Goal: Task Accomplishment & Management: Complete application form

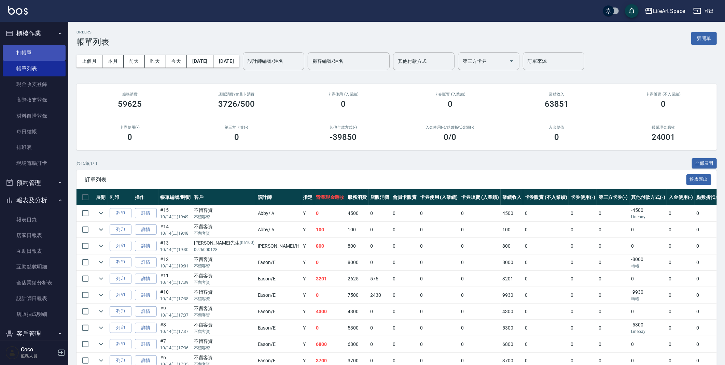
click at [36, 59] on link "打帳單" at bounding box center [34, 53] width 63 height 16
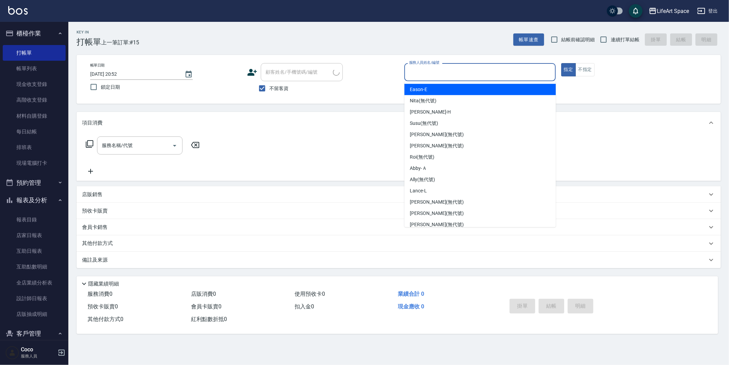
click at [482, 74] on input "服務人員姓名/編號" at bounding box center [479, 72] width 145 height 12
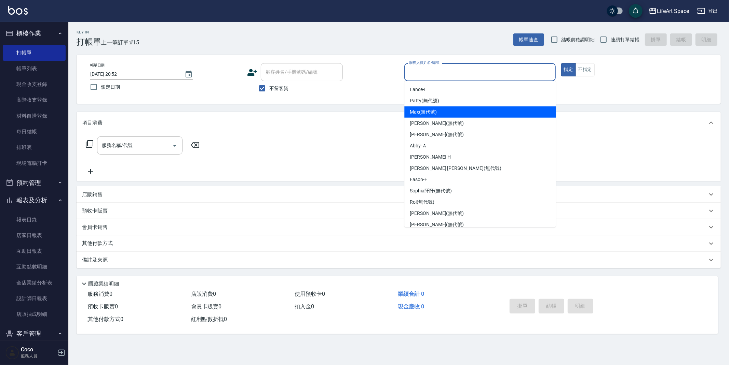
drag, startPoint x: 444, startPoint y: 113, endPoint x: 211, endPoint y: 142, distance: 234.8
click at [445, 114] on div "Max (無代號)" at bounding box center [479, 112] width 151 height 11
type input "Max(無代號)"
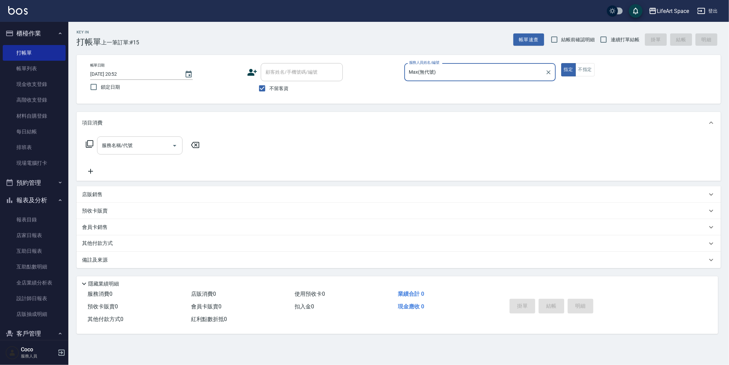
click at [130, 144] on div "服務名稱/代號 服務名稱/代號" at bounding box center [139, 146] width 85 height 18
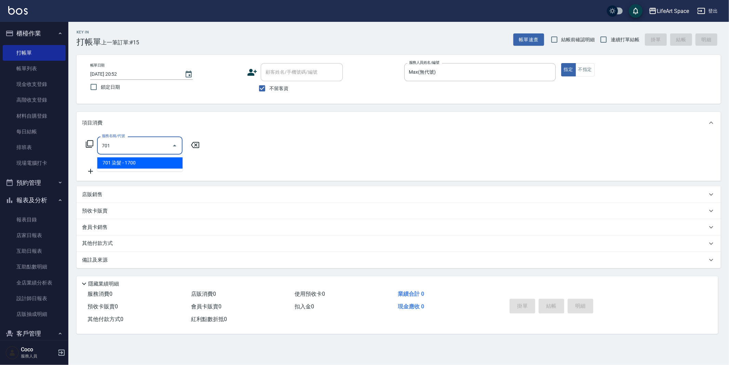
click at [144, 160] on span "701 染髮 - 1700" at bounding box center [139, 162] width 85 height 11
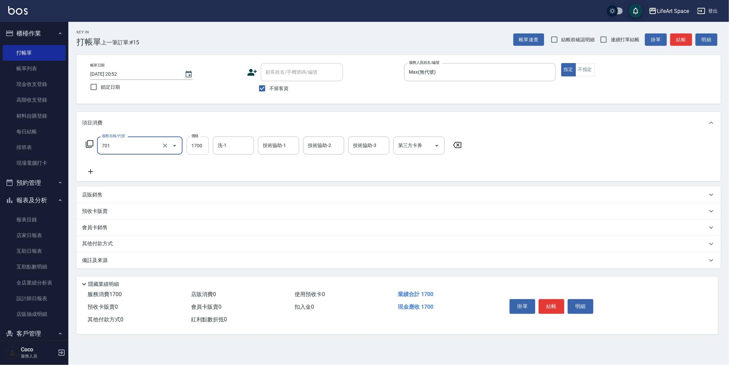
type input "701 染髮(701)"
click at [195, 150] on input "1700" at bounding box center [198, 146] width 22 height 18
type input "7200"
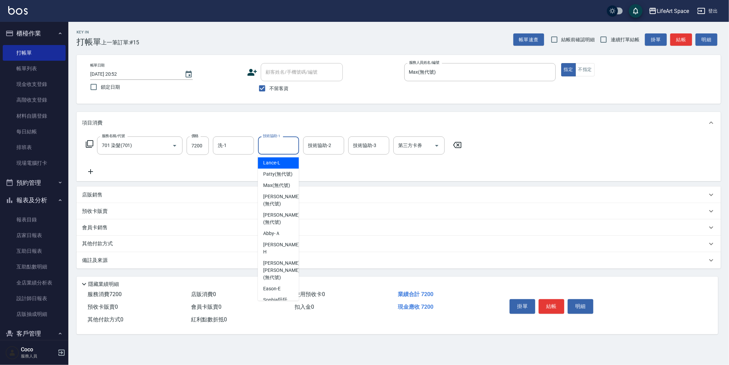
click at [274, 146] on input "技術協助-1" at bounding box center [278, 146] width 35 height 12
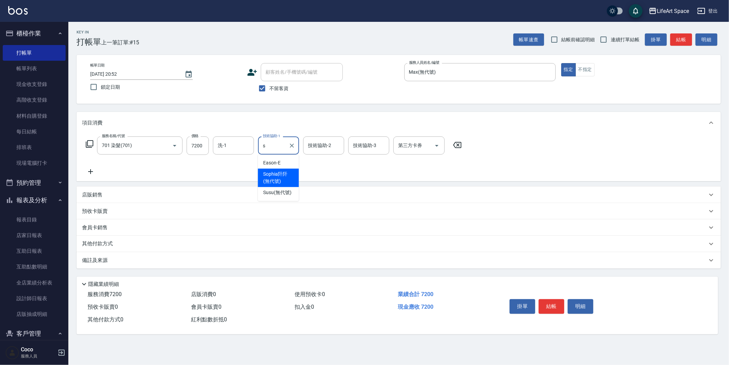
click at [280, 171] on span "[PERSON_NAME]阡 (無代號)" at bounding box center [278, 178] width 30 height 14
type input "[PERSON_NAME]阡(無代號)"
click at [327, 144] on div "技術協助-2 技術協助-2" at bounding box center [323, 146] width 41 height 18
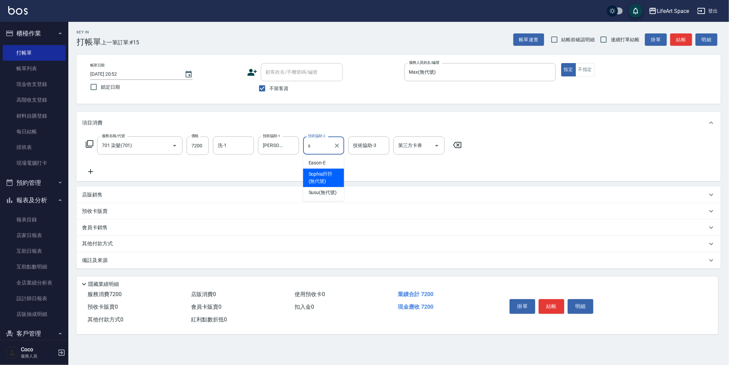
click at [328, 179] on span "[PERSON_NAME]阡 (無代號)" at bounding box center [323, 178] width 30 height 14
type input "[PERSON_NAME]阡(無代號)"
click at [365, 150] on input "技術協助-3" at bounding box center [368, 146] width 35 height 12
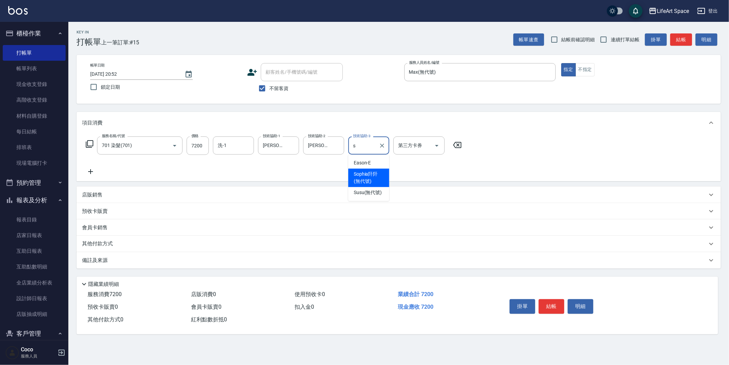
click at [363, 176] on span "[PERSON_NAME]阡 (無代號)" at bounding box center [369, 178] width 30 height 14
type input "[PERSON_NAME]阡(無代號)"
click at [249, 147] on input "洗-1" at bounding box center [233, 146] width 35 height 12
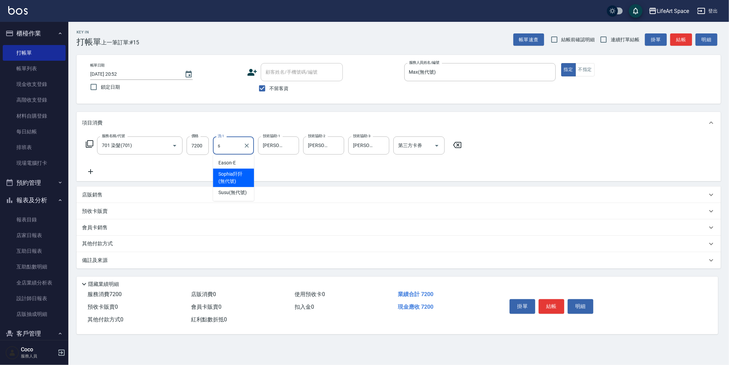
click at [234, 180] on span "[PERSON_NAME]阡 (無代號)" at bounding box center [233, 178] width 30 height 14
type input "[PERSON_NAME]阡(無代號)"
drag, startPoint x: 184, startPoint y: 261, endPoint x: 188, endPoint y: 260, distance: 4.2
click at [184, 261] on div "備註及來源" at bounding box center [394, 260] width 625 height 7
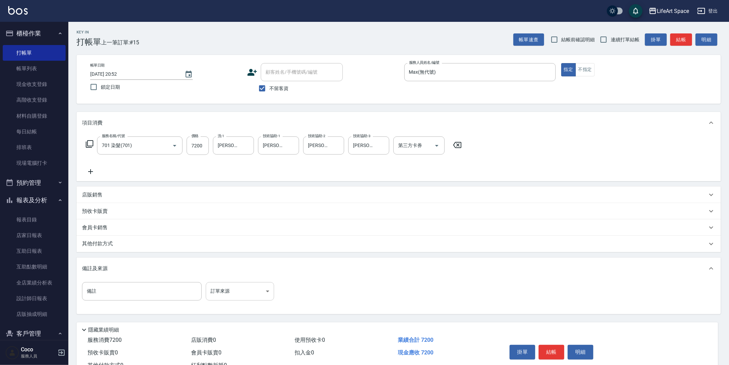
click at [242, 287] on body "LifeArt Space 登出 櫃檯作業 打帳單 帳單列表 現金收支登錄 高階收支登錄 材料自購登錄 每日結帳 排班表 現場電腦打卡 預約管理 預約管理 單…" at bounding box center [364, 194] width 729 height 389
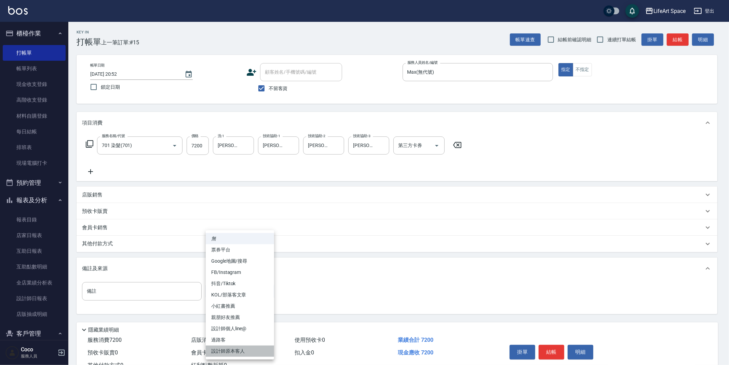
click at [244, 352] on li "設計師原本客人" at bounding box center [240, 351] width 68 height 11
type input "設計師原本客人"
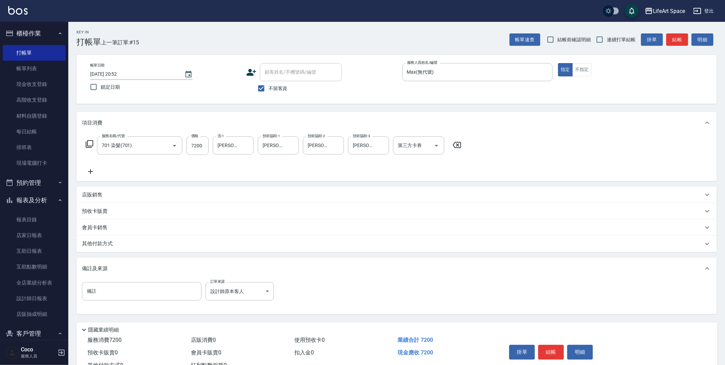
click at [200, 246] on div "其他付款方式" at bounding box center [392, 244] width 621 height 8
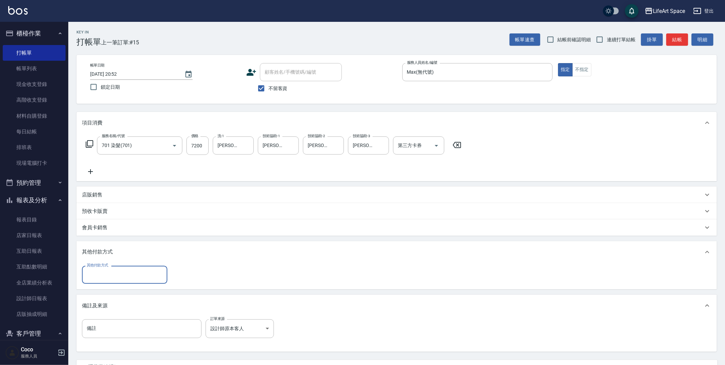
click at [151, 278] on input "其他付款方式" at bounding box center [124, 275] width 79 height 12
click at [129, 302] on span "Linepay" at bounding box center [124, 303] width 85 height 11
type input "Linepay"
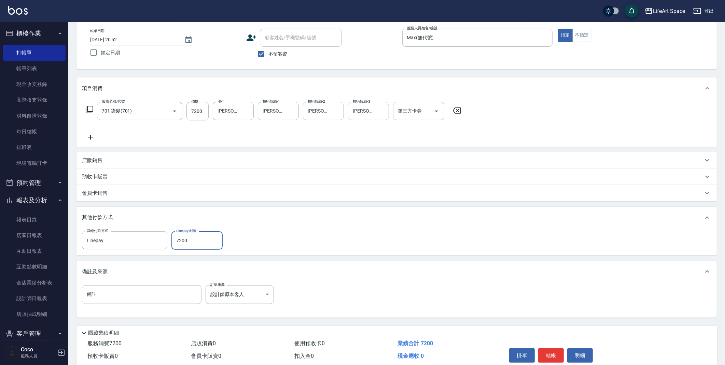
scroll to position [63, 0]
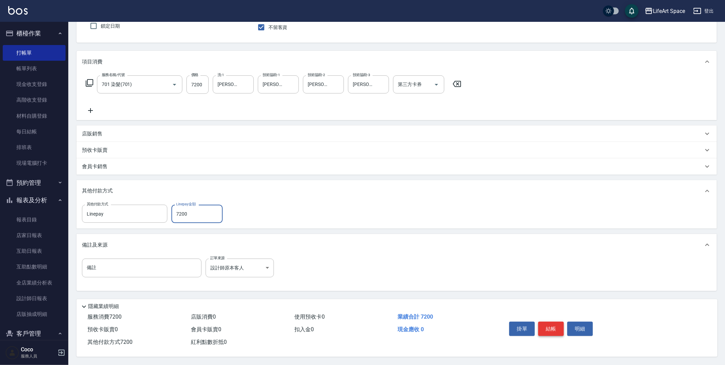
type input "7200"
click at [552, 331] on button "結帳" at bounding box center [551, 329] width 26 height 14
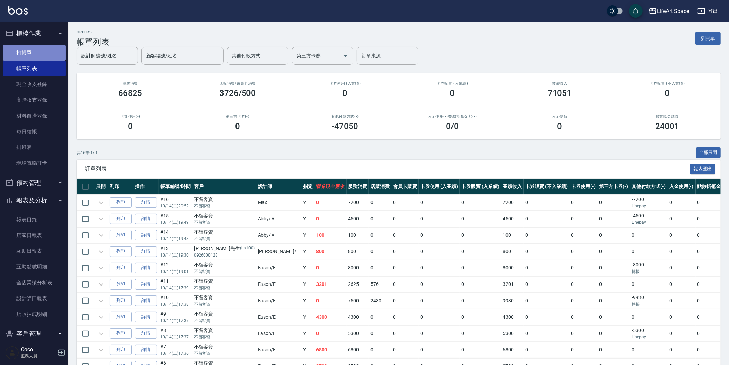
click at [51, 52] on link "打帳單" at bounding box center [34, 53] width 63 height 16
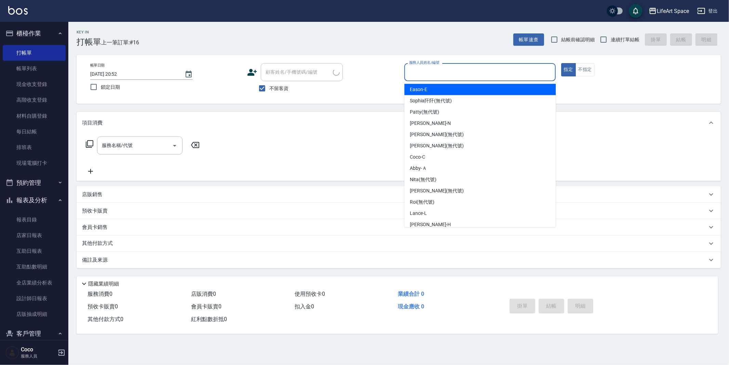
click at [447, 69] on input "服務人員姓名/編號" at bounding box center [479, 72] width 145 height 12
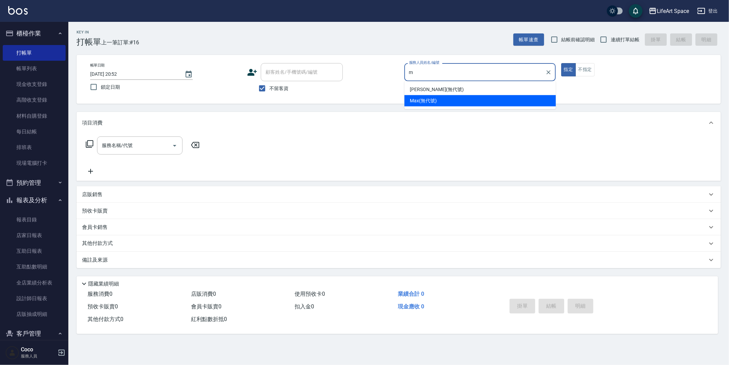
click at [443, 98] on div "Max (無代號)" at bounding box center [479, 100] width 151 height 11
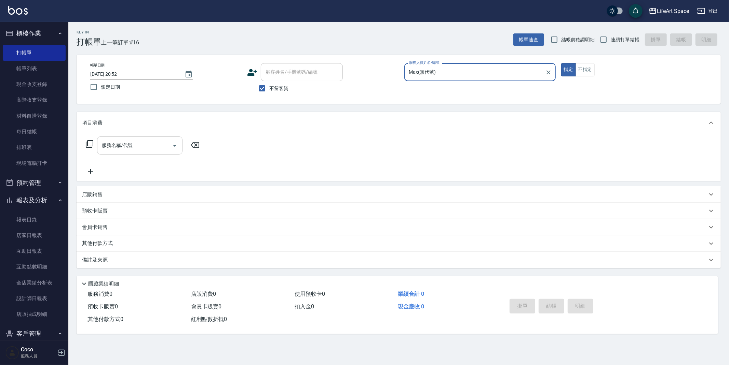
click at [120, 152] on div "服務名稱/代號" at bounding box center [139, 146] width 85 height 18
type input "Max(無代號)"
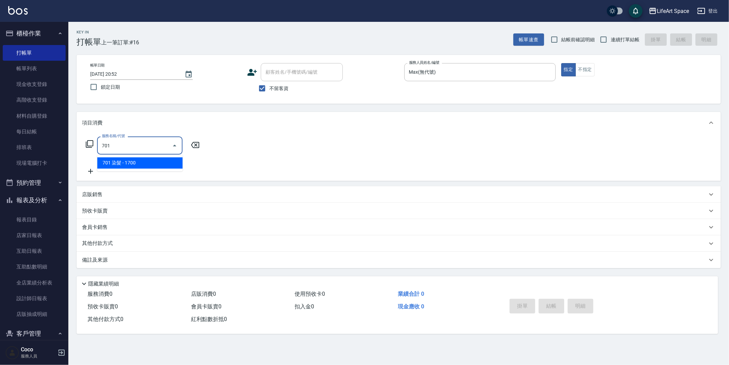
click at [126, 169] on ul "701 染髮 - 1700" at bounding box center [139, 163] width 85 height 17
click at [129, 167] on span "701 染髮 - 1700" at bounding box center [139, 162] width 85 height 11
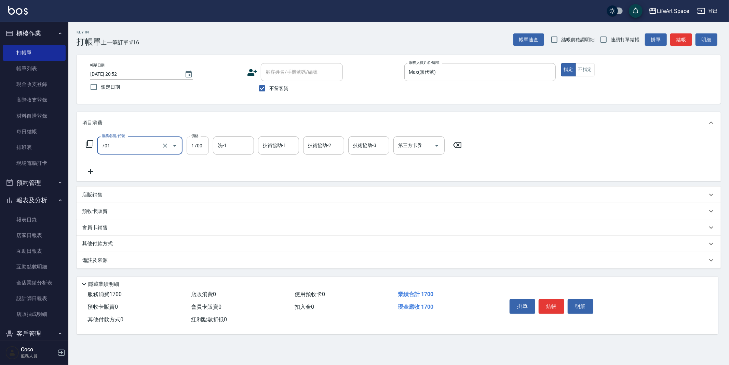
type input "701 染髮(701)"
click at [200, 148] on input "1700" at bounding box center [198, 146] width 22 height 18
type input "3500"
click at [86, 174] on icon at bounding box center [90, 172] width 17 height 8
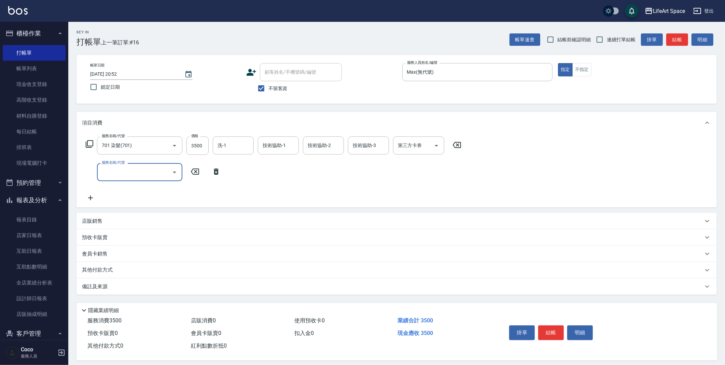
click at [142, 174] on input "服務名稱/代號" at bounding box center [134, 172] width 69 height 12
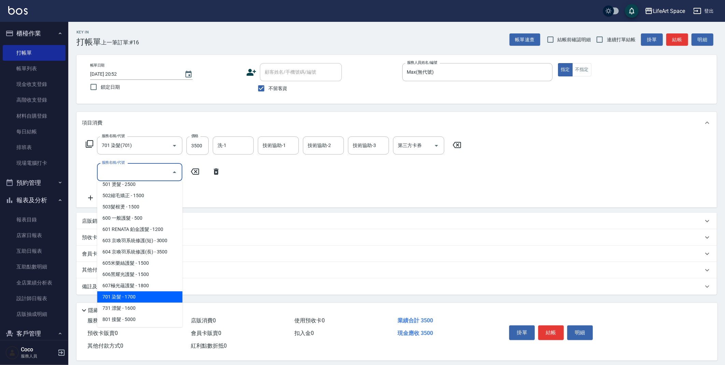
scroll to position [107, 0]
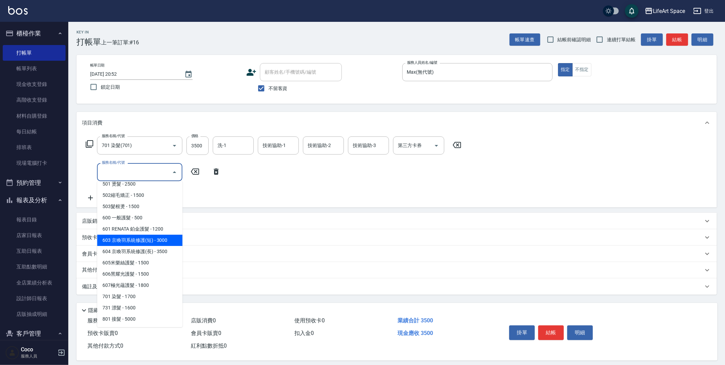
click at [148, 244] on span "603 京喚羽系統修護(短) - 3000" at bounding box center [139, 240] width 85 height 11
type input "603 京喚羽系統修護(短)(603)"
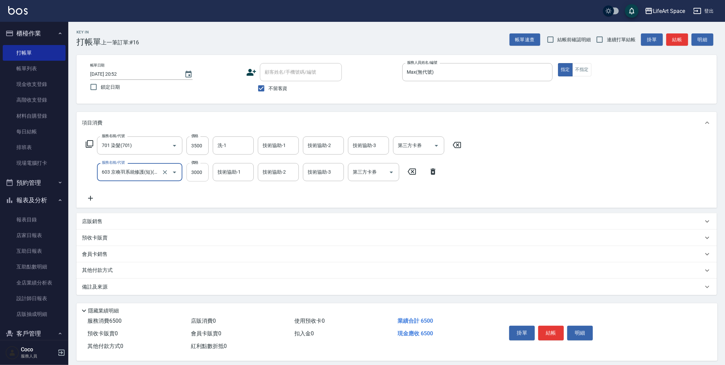
click at [200, 174] on input "3000" at bounding box center [198, 172] width 22 height 18
type input "2500"
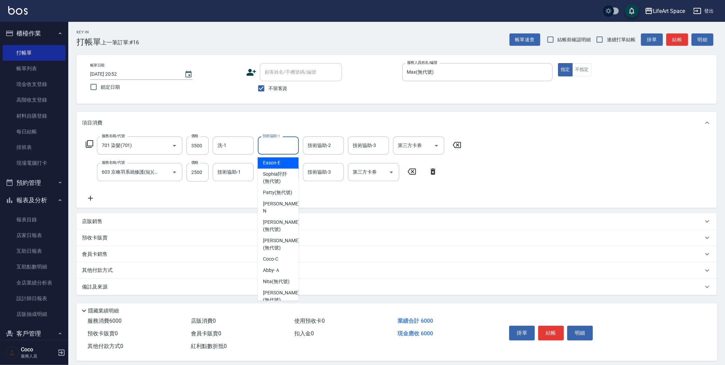
click at [287, 146] on input "技術協助-1" at bounding box center [278, 146] width 35 height 12
click at [275, 177] on span "[PERSON_NAME]阡 (無代號)" at bounding box center [278, 178] width 30 height 14
type input "[PERSON_NAME]阡(無代號)"
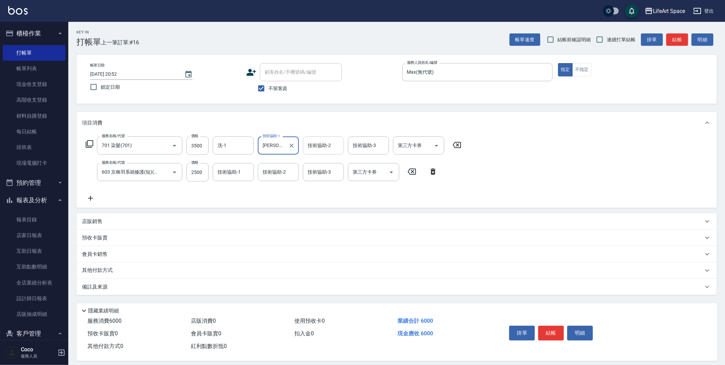
click at [318, 151] on input "技術協助-2" at bounding box center [323, 146] width 35 height 12
click at [327, 175] on span "[PERSON_NAME]阡 (無代號)" at bounding box center [323, 178] width 30 height 14
type input "[PERSON_NAME]阡(無代號)"
click at [361, 151] on input "技術協助-3" at bounding box center [368, 146] width 35 height 12
click at [364, 173] on span "[PERSON_NAME]阡 (無代號)" at bounding box center [369, 178] width 30 height 14
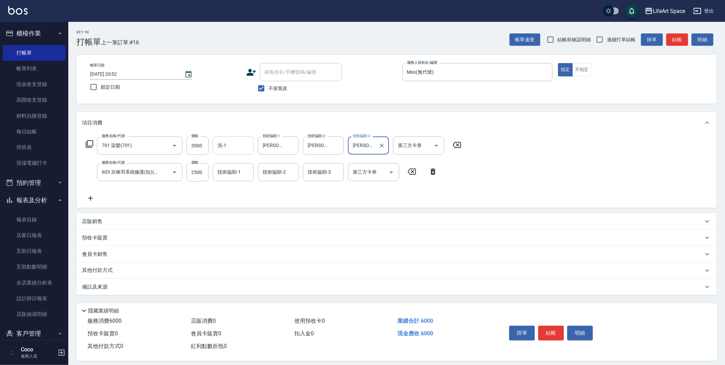
type input "[PERSON_NAME]阡(無代號)"
click at [237, 141] on input "洗-1" at bounding box center [233, 146] width 35 height 12
drag, startPoint x: 238, startPoint y: 176, endPoint x: 255, endPoint y: 175, distance: 17.5
click at [238, 176] on span "[PERSON_NAME]阡 (無代號)" at bounding box center [233, 178] width 30 height 14
type input "[PERSON_NAME]阡(無代號)"
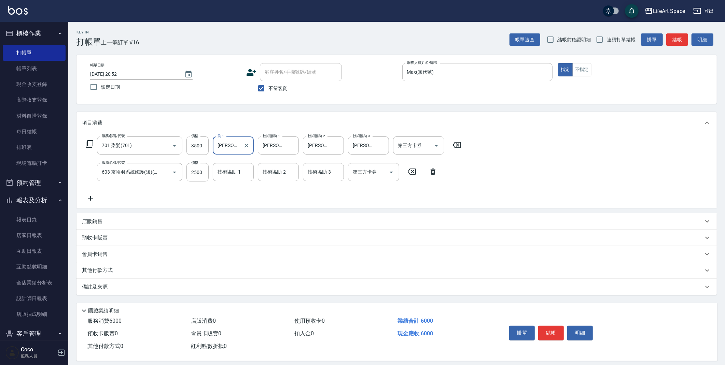
click at [271, 171] on div "技術協助-2 技術協助-2" at bounding box center [278, 172] width 41 height 18
click at [288, 191] on div "[PERSON_NAME] -N" at bounding box center [278, 193] width 41 height 18
type input "[PERSON_NAME]-N"
click at [291, 171] on icon "Clear" at bounding box center [291, 172] width 7 height 7
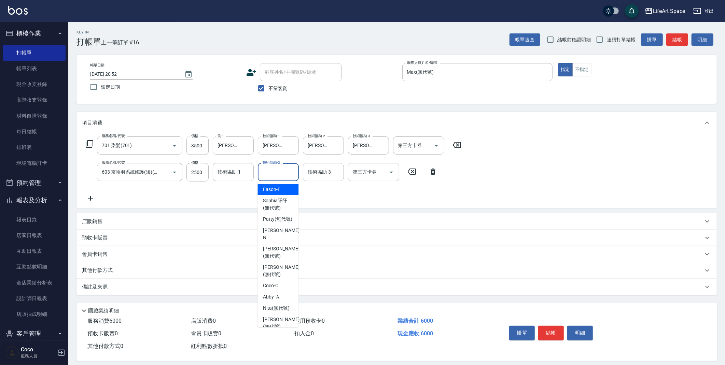
click at [286, 173] on input "技術協助-2" at bounding box center [278, 172] width 35 height 12
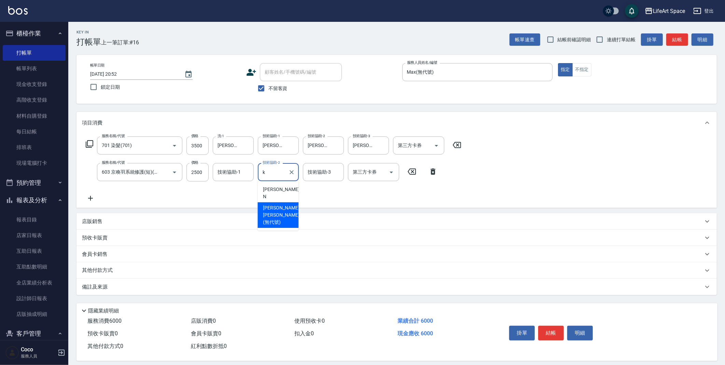
click at [281, 205] on span "[PERSON_NAME] [PERSON_NAME] (無代號)" at bounding box center [281, 216] width 36 height 22
click at [317, 179] on div "技術協助-3" at bounding box center [323, 172] width 41 height 18
type input "[PERSON_NAME] [PERSON_NAME](無代號)"
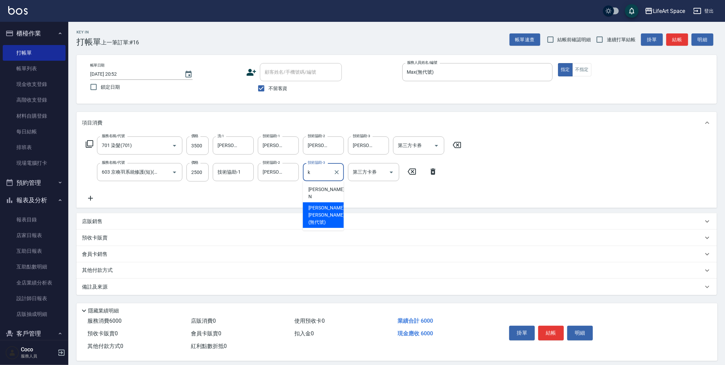
click at [318, 205] on span "[PERSON_NAME] [PERSON_NAME] (無代號)" at bounding box center [326, 216] width 36 height 22
type input "[PERSON_NAME] [PERSON_NAME](無代號)"
click at [245, 175] on input "技術協助-1" at bounding box center [233, 172] width 35 height 12
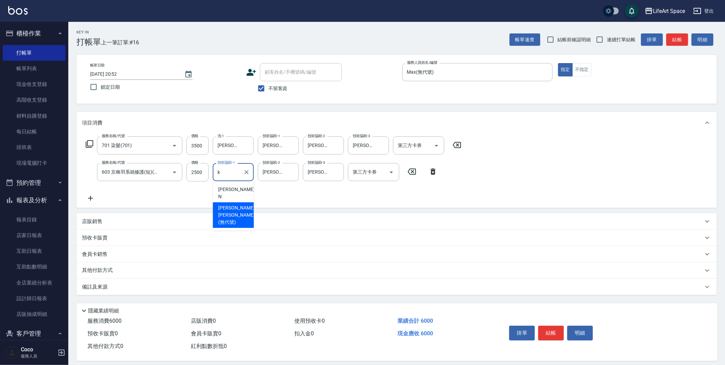
click at [238, 207] on span "[PERSON_NAME] [PERSON_NAME] (無代號)" at bounding box center [236, 216] width 36 height 22
type input "[PERSON_NAME] [PERSON_NAME](無代號)"
click at [180, 282] on div "備註及來源" at bounding box center [397, 287] width 640 height 16
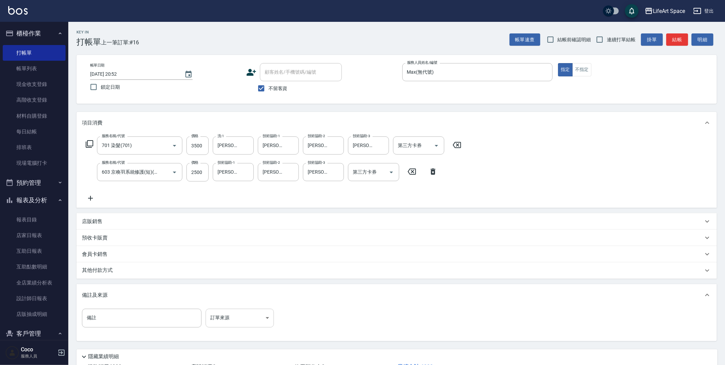
click at [236, 318] on body "LifeArt Space 登出 櫃檯作業 打帳單 帳單列表 現金收支登錄 高階收支登錄 材料自購登錄 每日結帳 排班表 現場電腦打卡 預約管理 預約管理 單…" at bounding box center [362, 208] width 725 height 416
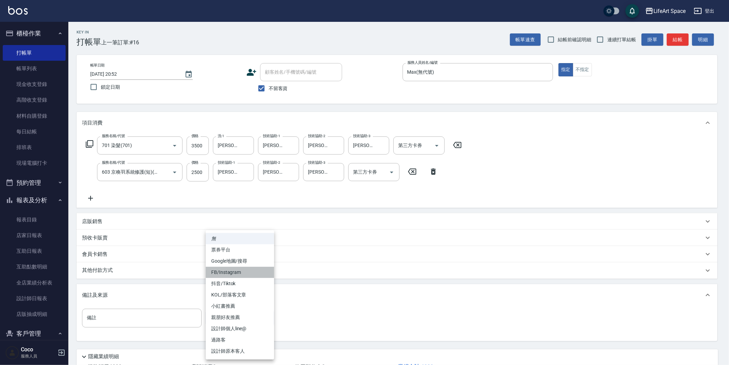
click at [247, 272] on li "FB/Instagram" at bounding box center [240, 272] width 68 height 11
type input "FB/Instagram"
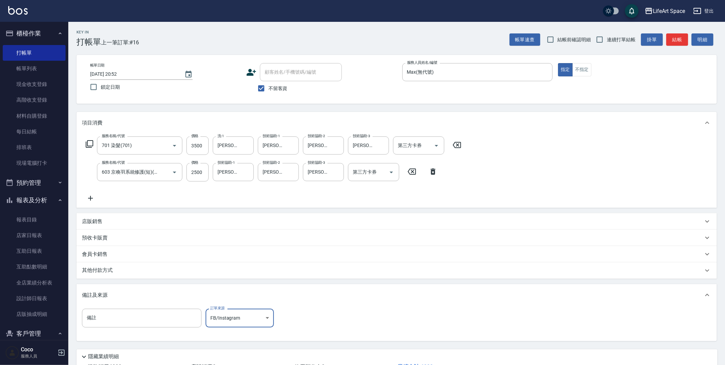
click at [173, 276] on div "其他付款方式" at bounding box center [397, 271] width 640 height 16
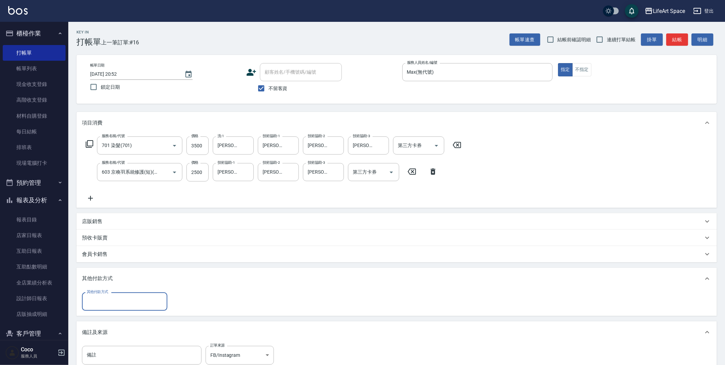
scroll to position [0, 0]
click at [141, 302] on input "其他付款方式" at bounding box center [124, 302] width 79 height 12
click at [143, 315] on span "轉帳" at bounding box center [124, 319] width 85 height 11
type input "轉帳"
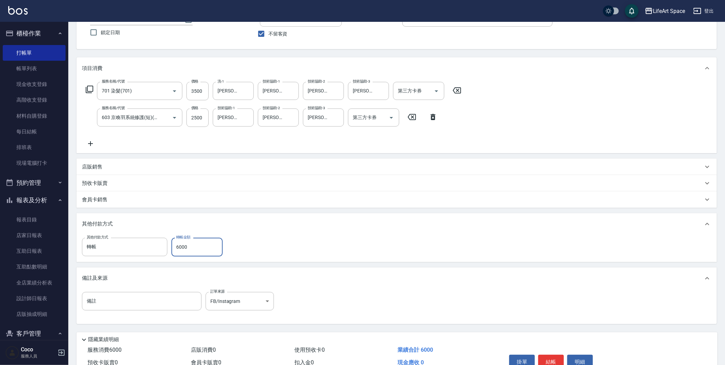
scroll to position [90, 0]
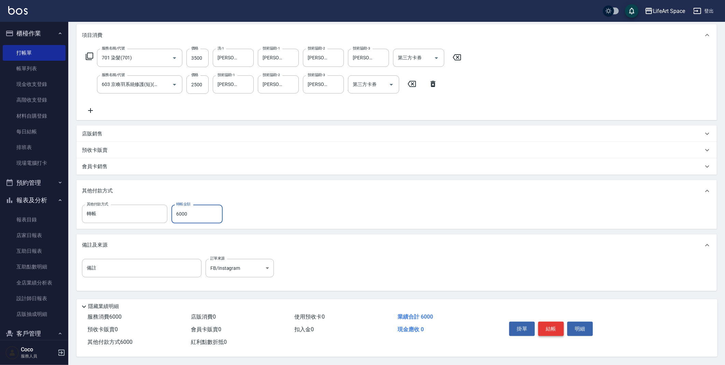
type input "6000"
click at [550, 322] on button "結帳" at bounding box center [551, 329] width 26 height 14
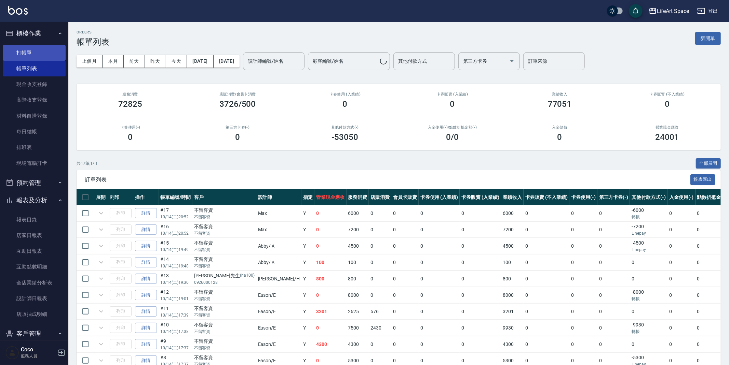
click at [47, 55] on link "打帳單" at bounding box center [34, 53] width 63 height 16
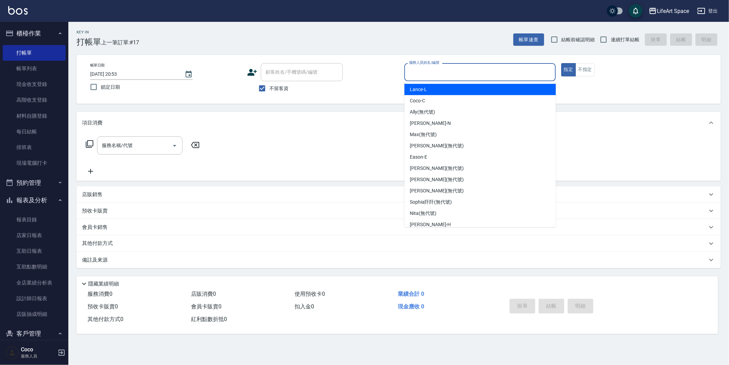
click at [477, 68] on input "服務人員姓名/編號" at bounding box center [479, 72] width 145 height 12
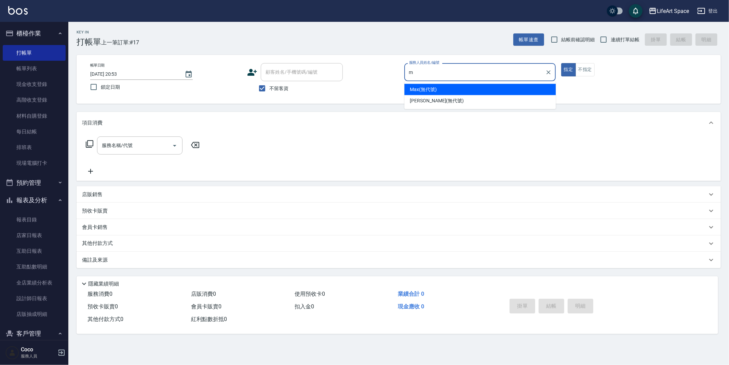
click at [442, 92] on div "Max (無代號)" at bounding box center [479, 89] width 151 height 11
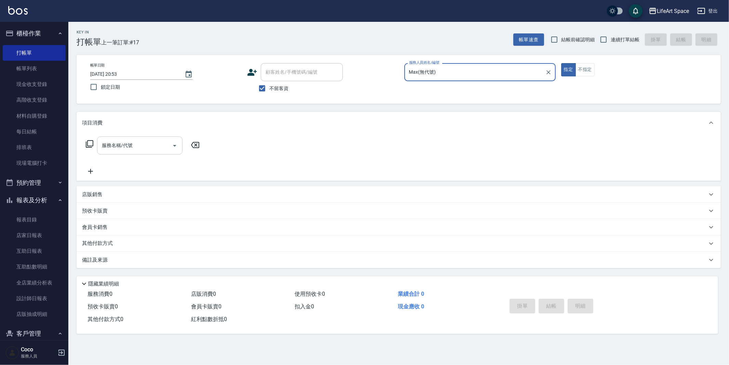
type input "Max(無代號)"
click at [135, 143] on input "服務名稱/代號" at bounding box center [134, 146] width 69 height 12
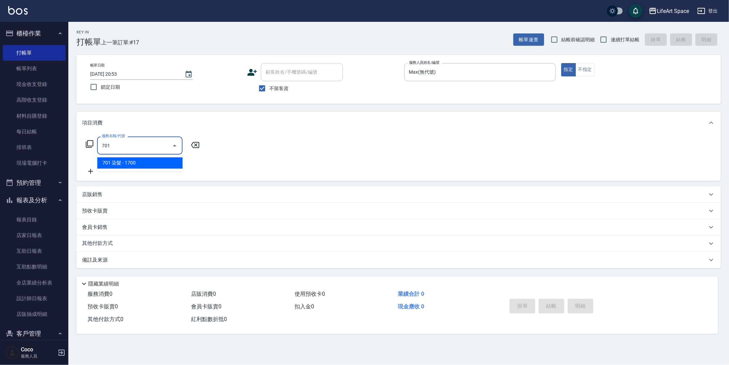
click at [147, 162] on span "701 染髮 - 1700" at bounding box center [139, 162] width 85 height 11
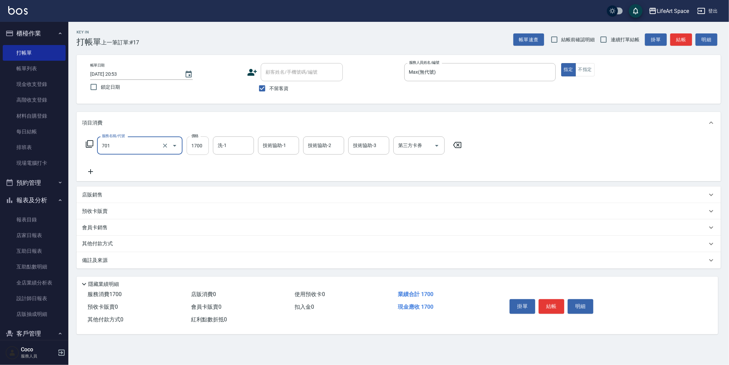
type input "701 染髮(701)"
click at [206, 149] on input "1700" at bounding box center [198, 146] width 22 height 18
type input "5080"
click at [285, 145] on input "技術協助-1" at bounding box center [278, 146] width 35 height 12
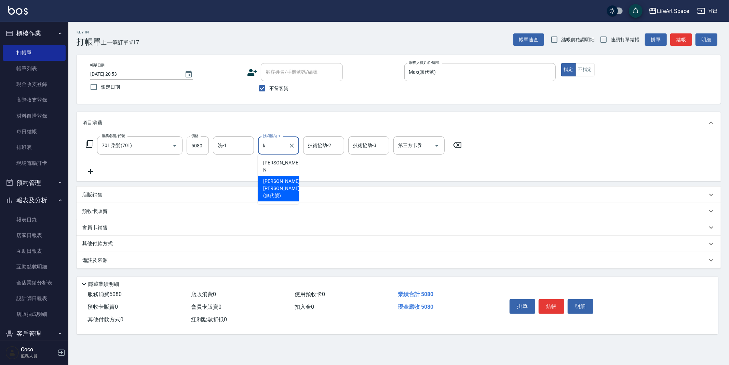
click at [283, 178] on span "[PERSON_NAME] [PERSON_NAME] (無代號)" at bounding box center [281, 189] width 36 height 22
type input "[PERSON_NAME] [PERSON_NAME](無代號)"
click at [328, 150] on input "技術協助-2" at bounding box center [323, 146] width 35 height 12
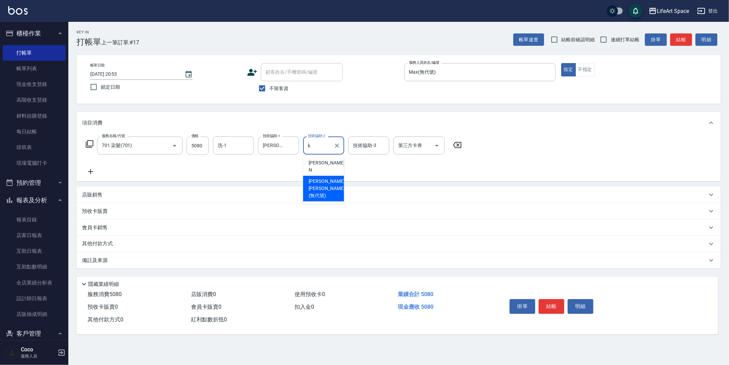
click at [327, 178] on span "[PERSON_NAME] [PERSON_NAME] (無代號)" at bounding box center [326, 189] width 36 height 22
type input "[PERSON_NAME] [PERSON_NAME](無代號)"
click at [363, 146] on div "技術協助-3 技術協助-3" at bounding box center [368, 146] width 41 height 18
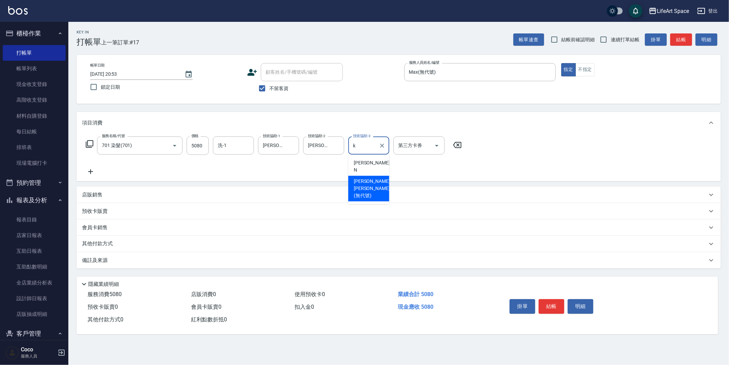
drag, startPoint x: 361, startPoint y: 176, endPoint x: 245, endPoint y: 158, distance: 117.3
click at [361, 178] on span "[PERSON_NAME] [PERSON_NAME] (無代號)" at bounding box center [372, 189] width 36 height 22
type input "[PERSON_NAME] [PERSON_NAME](無代號)"
click at [234, 151] on input "洗-1" at bounding box center [233, 146] width 35 height 12
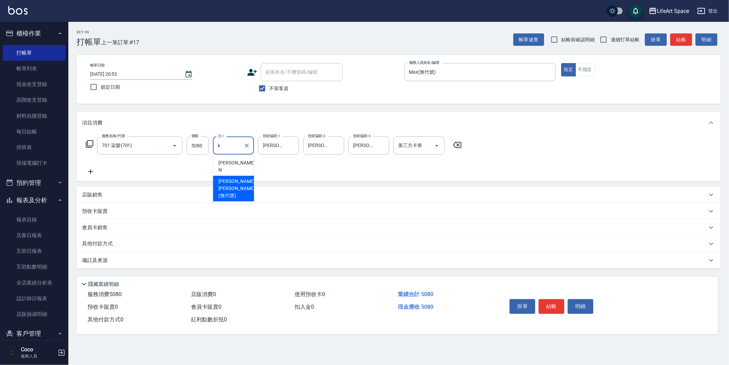
click at [234, 178] on span "[PERSON_NAME] [PERSON_NAME] (無代號)" at bounding box center [236, 189] width 36 height 22
type input "[PERSON_NAME] [PERSON_NAME](無代號)"
click at [122, 260] on div "備註及來源" at bounding box center [394, 260] width 625 height 7
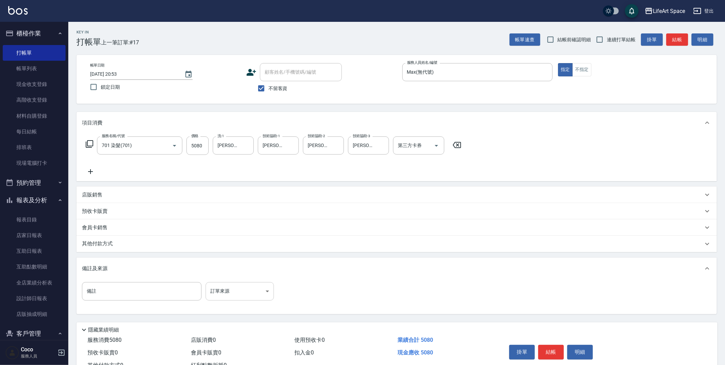
click at [249, 299] on body "LifeArt Space 登出 櫃檯作業 打帳單 帳單列表 現金收支登錄 高階收支登錄 材料自購登錄 每日結帳 排班表 現場電腦打卡 預約管理 預約管理 單…" at bounding box center [362, 194] width 725 height 389
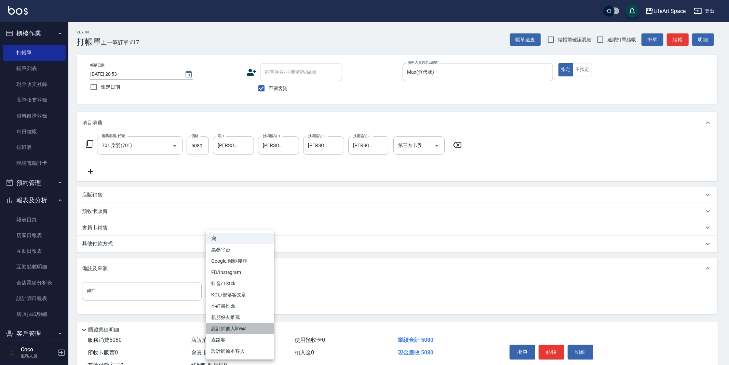
click at [245, 323] on li "設計師個人line@" at bounding box center [240, 328] width 68 height 11
type input "設計師個人line@"
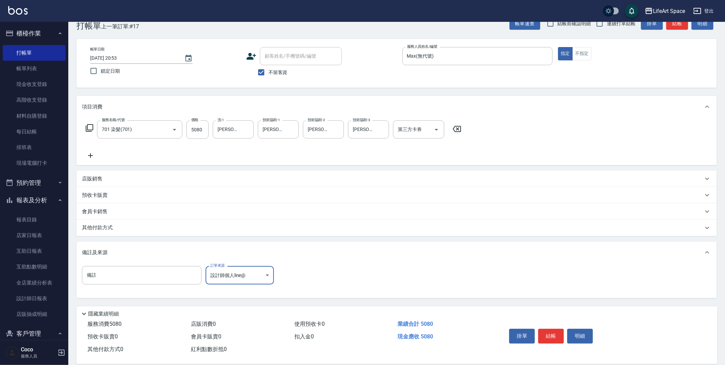
scroll to position [25, 0]
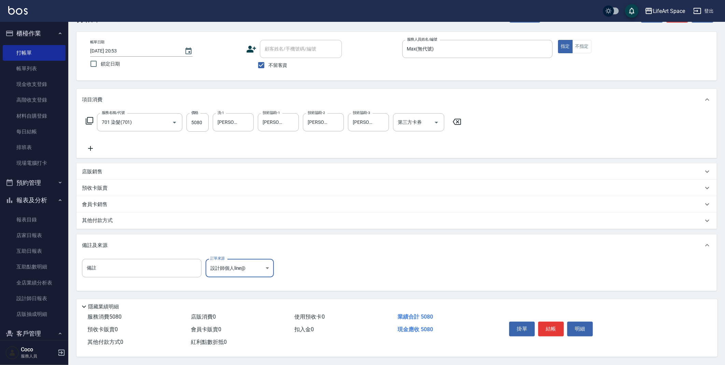
click at [548, 331] on button "結帳" at bounding box center [551, 329] width 26 height 14
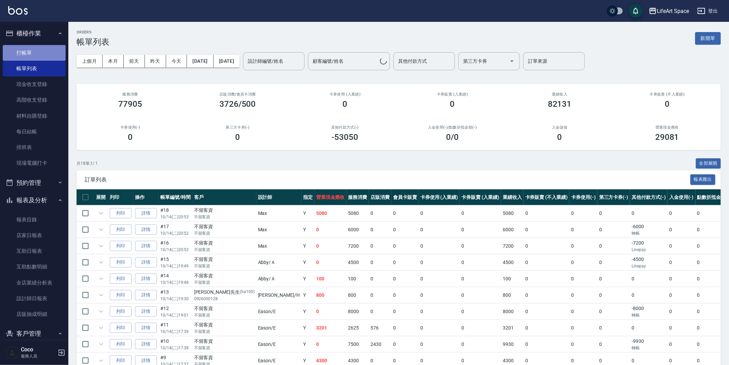
click at [39, 49] on link "打帳單" at bounding box center [34, 53] width 63 height 16
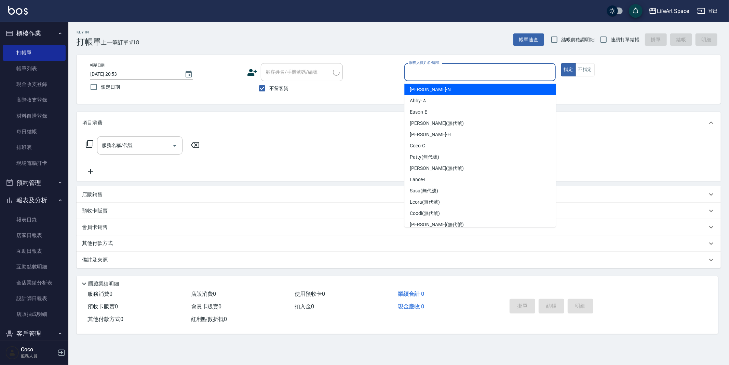
click at [439, 69] on input "服務人員姓名/編號" at bounding box center [479, 72] width 145 height 12
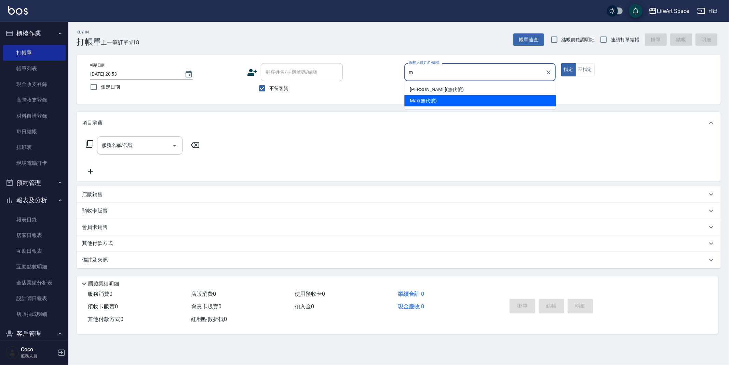
click at [431, 103] on span "Max (無代號)" at bounding box center [423, 100] width 27 height 7
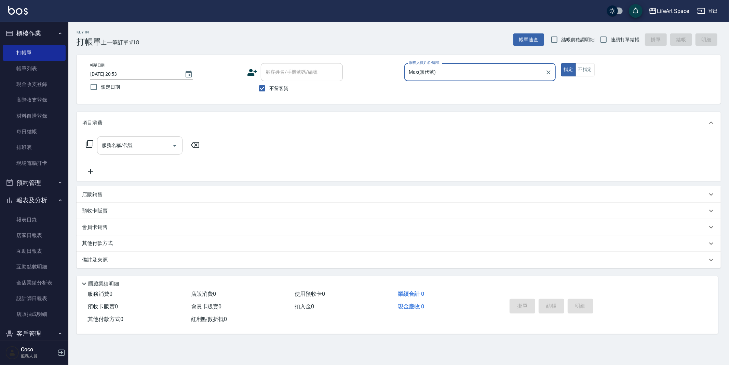
type input "Max(無代號)"
click at [166, 145] on input "服務名稱/代號" at bounding box center [134, 146] width 69 height 12
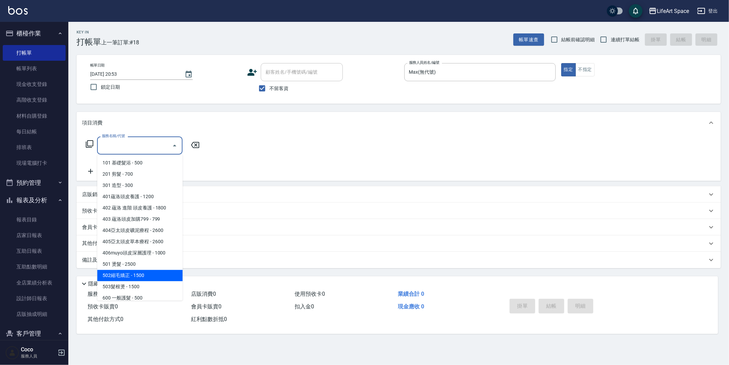
drag, startPoint x: 133, startPoint y: 275, endPoint x: 195, endPoint y: 212, distance: 88.6
click at [134, 275] on span "502縮毛矯正 - 1500" at bounding box center [139, 275] width 85 height 11
type input "502縮毛矯正 (502)"
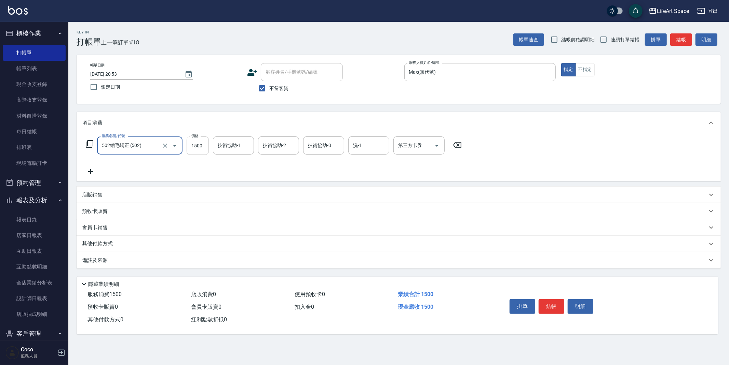
click at [199, 150] on input "1500" at bounding box center [198, 146] width 22 height 18
type input "3000"
click at [273, 149] on input "技術協助-2" at bounding box center [278, 146] width 35 height 12
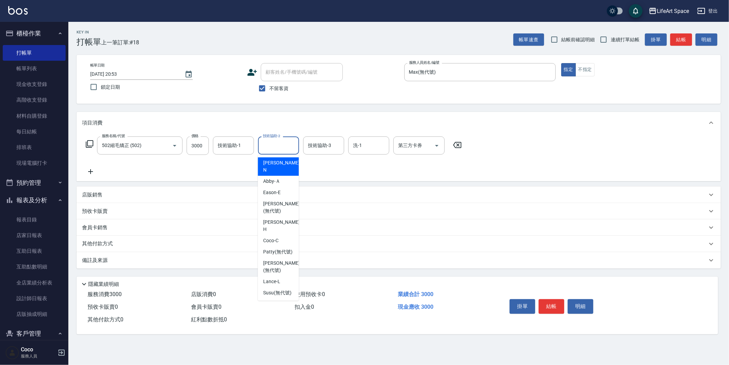
type input "n"
drag, startPoint x: 273, startPoint y: 193, endPoint x: 284, endPoint y: 216, distance: 24.8
click at [276, 202] on ul "Eason -E [PERSON_NAME] (無代號) [PERSON_NAME] (無代號) [PERSON_NAME] (無代號) [PERSON_NA…" at bounding box center [278, 223] width 41 height 136
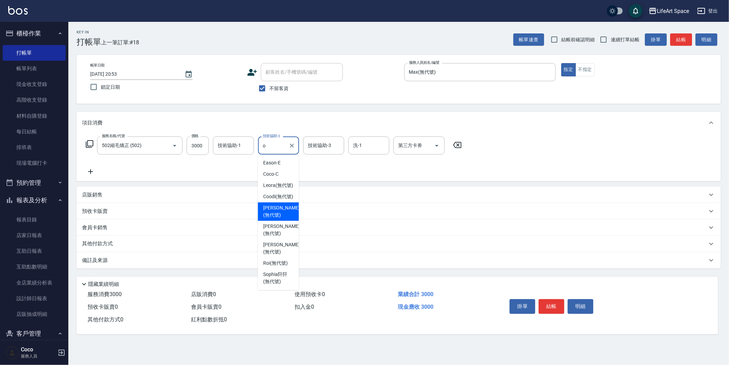
drag, startPoint x: 277, startPoint y: 229, endPoint x: 328, endPoint y: 167, distance: 79.8
click at [277, 219] on span "[PERSON_NAME] (無代號)" at bounding box center [281, 212] width 36 height 14
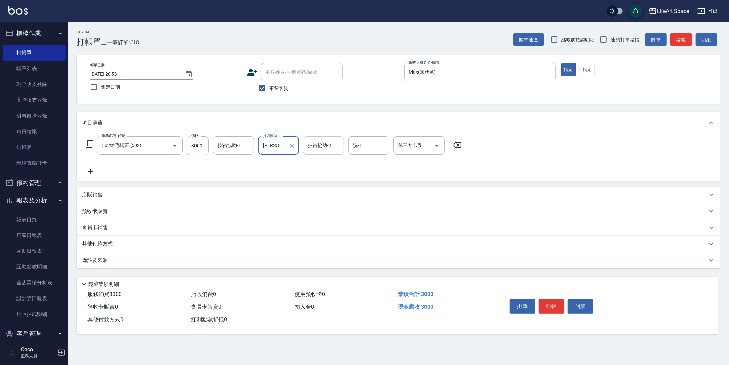
type input "[PERSON_NAME](無代號)"
click at [327, 151] on input "技術協助-3" at bounding box center [323, 146] width 35 height 12
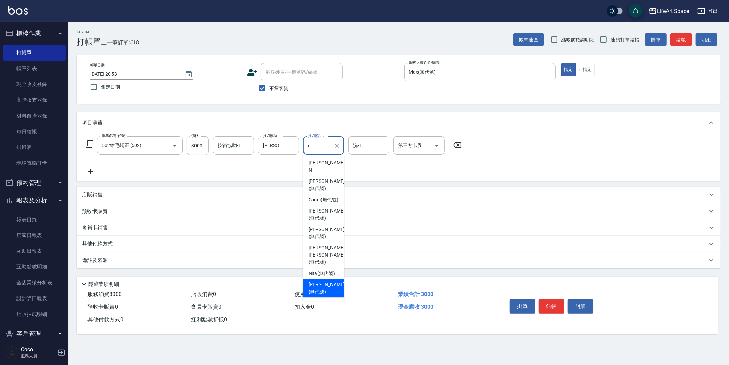
click at [325, 281] on span "[PERSON_NAME] (無代號)" at bounding box center [326, 288] width 36 height 14
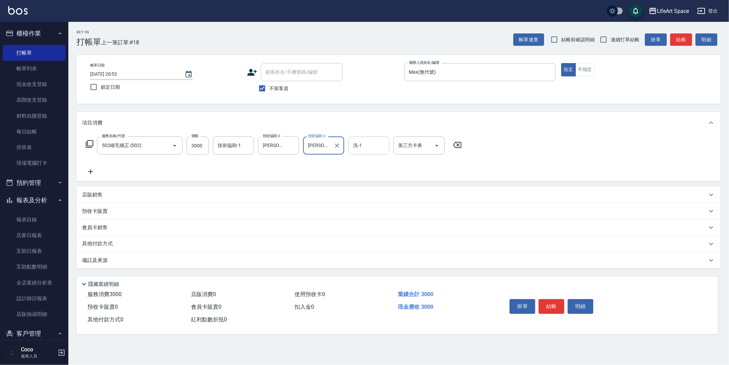
type input "[PERSON_NAME](無代號)"
click at [364, 147] on input "洗-1" at bounding box center [368, 146] width 35 height 12
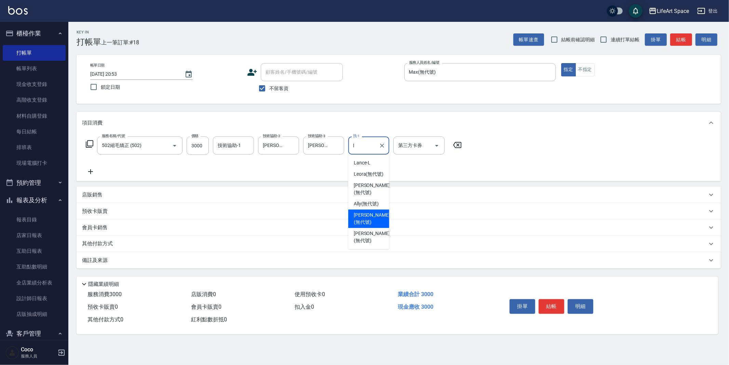
click at [371, 214] on span "[PERSON_NAME] (無代號)" at bounding box center [372, 219] width 36 height 14
type input "[PERSON_NAME](無代號)"
click at [229, 151] on input "技術協助-1" at bounding box center [233, 146] width 35 height 12
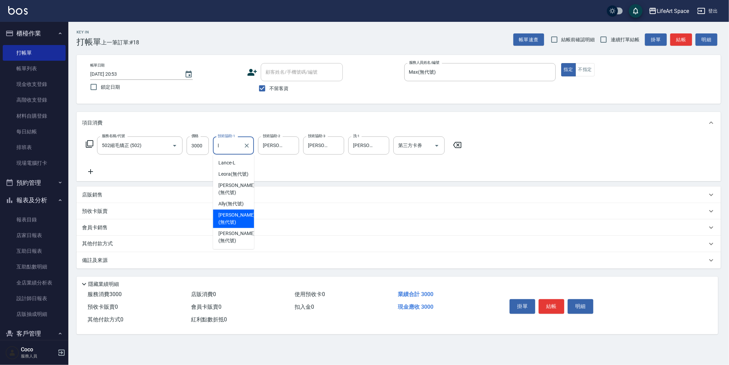
click at [239, 212] on span "[PERSON_NAME] (無代號)" at bounding box center [236, 219] width 36 height 14
type input "[PERSON_NAME](無代號)"
click at [220, 266] on div "備註及來源" at bounding box center [399, 260] width 644 height 16
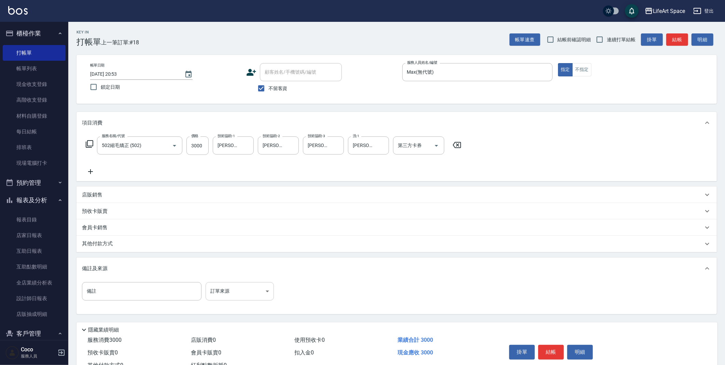
click at [253, 289] on body "LifeArt Space 登出 櫃檯作業 打帳單 帳單列表 現金收支登錄 高階收支登錄 材料自購登錄 每日結帳 排班表 現場電腦打卡 預約管理 預約管理 單…" at bounding box center [362, 194] width 725 height 389
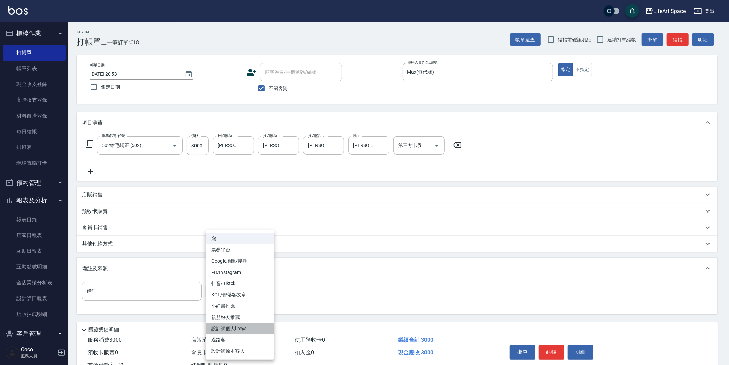
click at [250, 329] on li "設計師個人line@" at bounding box center [240, 328] width 68 height 11
type input "設計師個人line@"
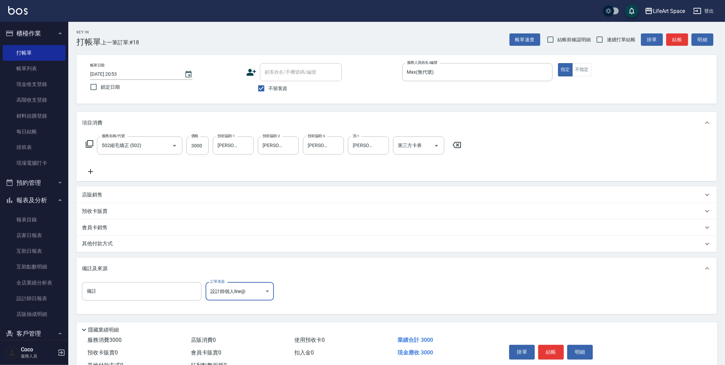
click at [177, 240] on div "其他付款方式" at bounding box center [392, 244] width 621 height 8
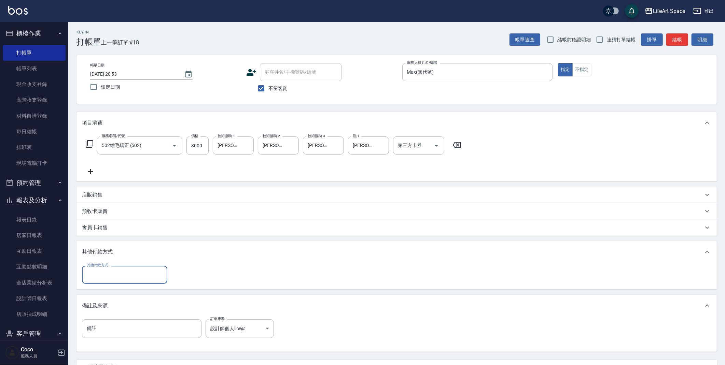
click at [147, 266] on div "其他付款方式" at bounding box center [124, 275] width 85 height 18
click at [131, 306] on span "Linepay" at bounding box center [124, 303] width 85 height 11
type input "Linepay"
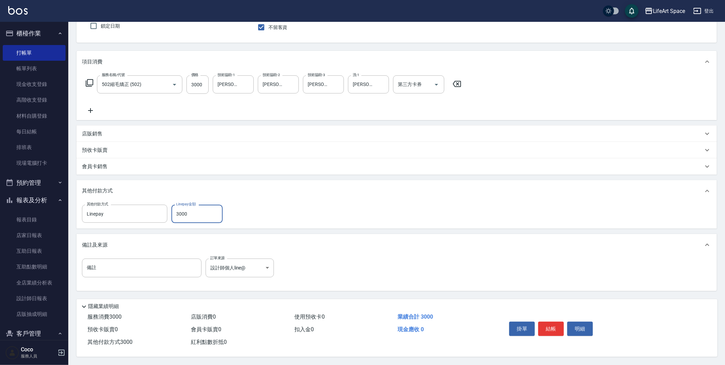
scroll to position [63, 0]
type input "3000"
click at [541, 325] on button "結帳" at bounding box center [551, 329] width 26 height 14
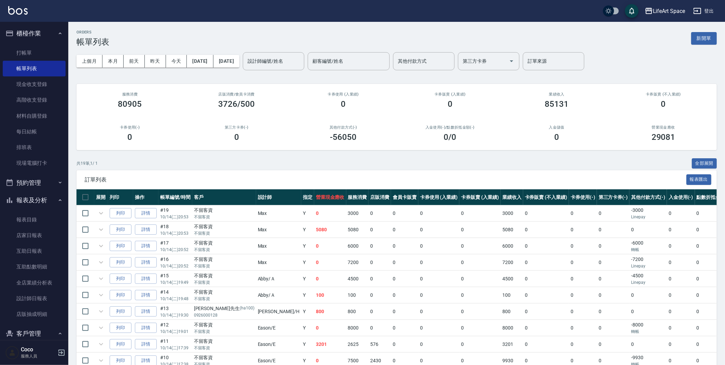
click at [45, 55] on link "打帳單" at bounding box center [34, 53] width 63 height 16
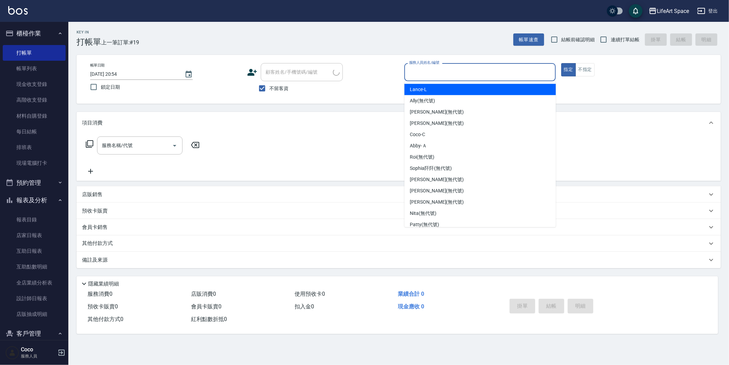
click at [464, 74] on input "服務人員姓名/編號" at bounding box center [479, 72] width 145 height 12
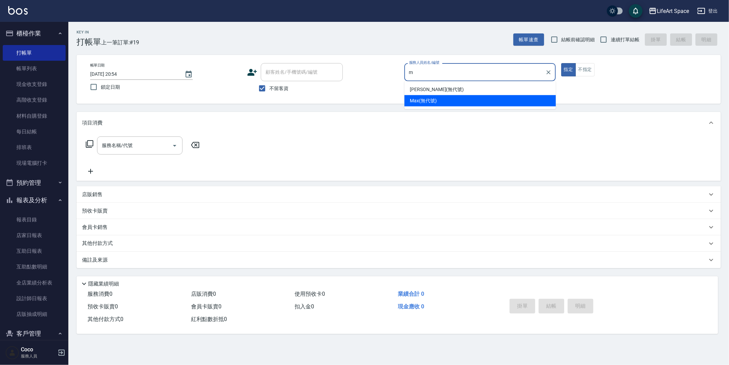
click at [449, 100] on div "Max (無代號)" at bounding box center [479, 100] width 151 height 11
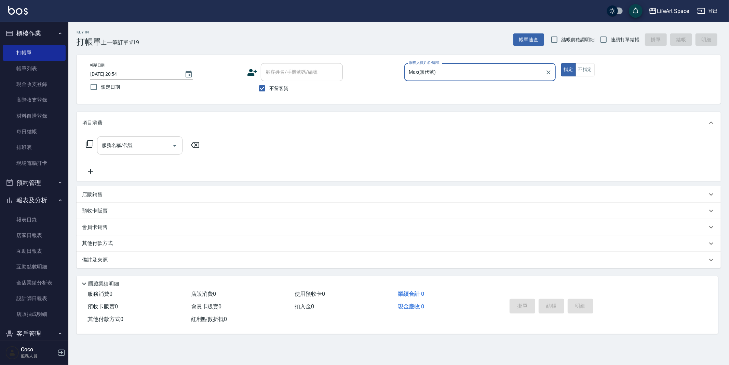
type input "Max(無代號)"
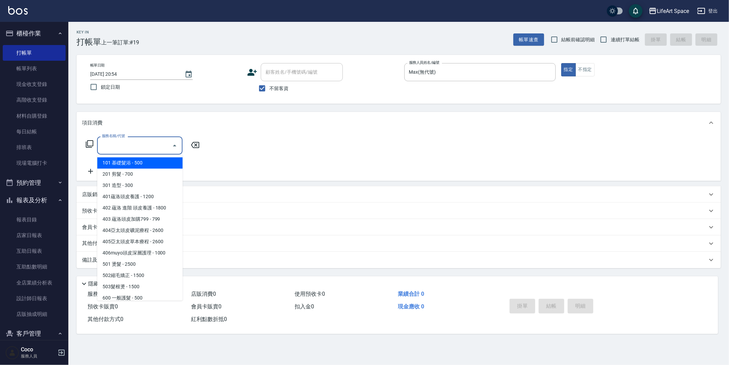
click at [101, 150] on input "服務名稱/代號" at bounding box center [134, 146] width 69 height 12
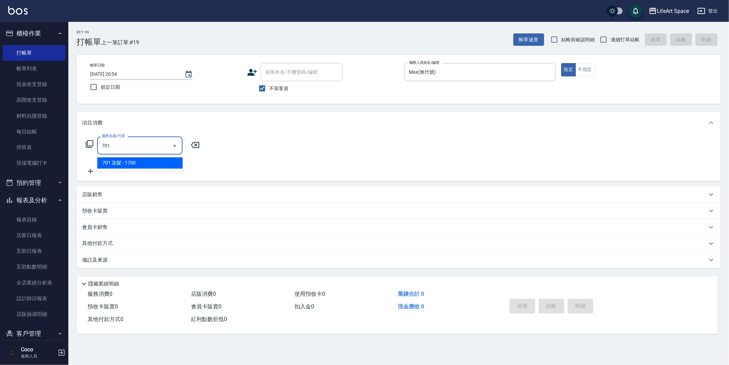
click at [122, 163] on span "701 染髮 - 1700" at bounding box center [139, 162] width 85 height 11
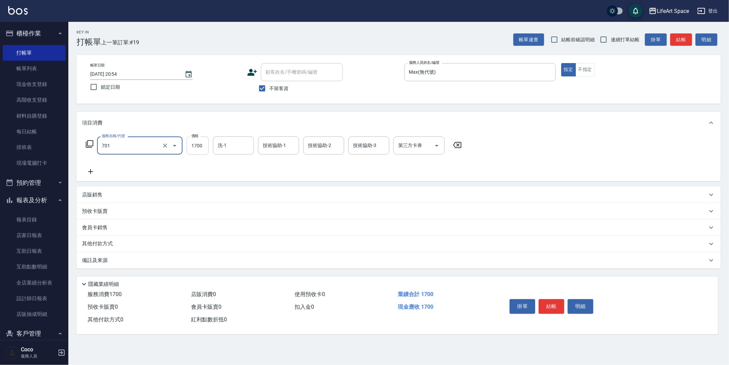
type input "701 染髮(701)"
click at [203, 147] on input "1700" at bounding box center [198, 146] width 22 height 18
type input "7200"
click at [246, 144] on input "洗-1" at bounding box center [233, 146] width 35 height 12
click at [232, 181] on span "[PERSON_NAME]阡 (無代號)" at bounding box center [233, 178] width 30 height 14
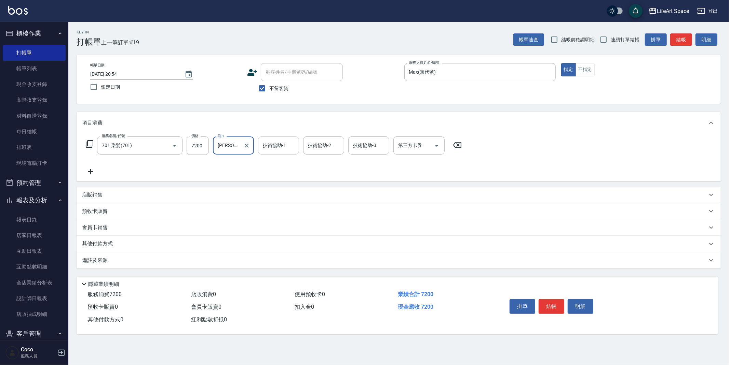
type input "[PERSON_NAME]阡(無代號)"
click at [282, 148] on div "技術協助-1 技術協助-1" at bounding box center [278, 146] width 41 height 18
click at [279, 174] on span "[PERSON_NAME]阡 (無代號)" at bounding box center [278, 178] width 30 height 14
type input "[PERSON_NAME]阡(無代號)"
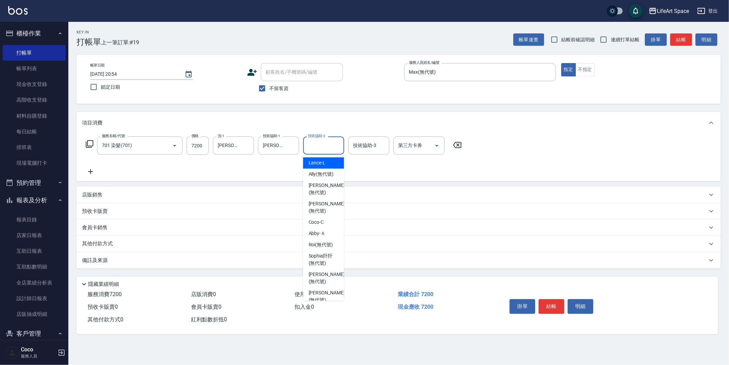
click at [328, 144] on div "技術協助-2 技術協助-2" at bounding box center [323, 146] width 41 height 18
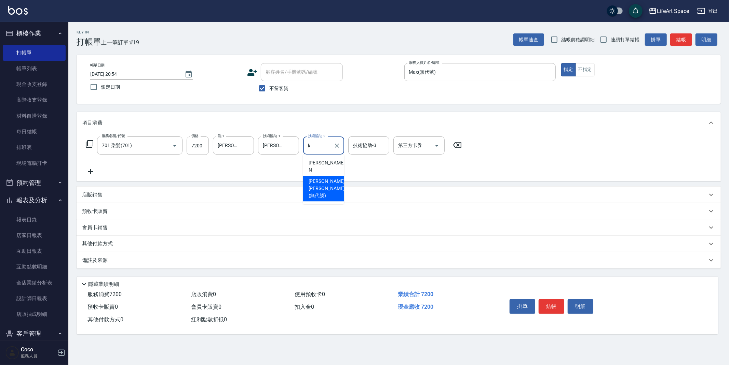
click at [320, 178] on span "[PERSON_NAME] [PERSON_NAME] (無代號)" at bounding box center [326, 189] width 36 height 22
click at [357, 152] on div "技術協助-3" at bounding box center [368, 146] width 41 height 18
type input "[PERSON_NAME] [PERSON_NAME](無代號)"
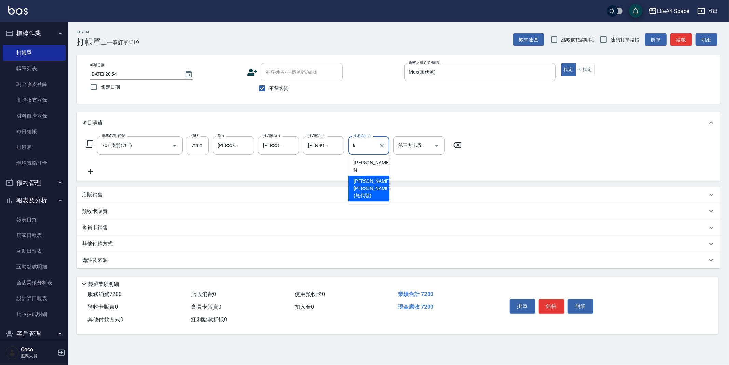
click at [362, 179] on span "[PERSON_NAME] [PERSON_NAME] (無代號)" at bounding box center [372, 189] width 36 height 22
type input "[PERSON_NAME] [PERSON_NAME](無代號)"
click at [146, 260] on div "備註及來源" at bounding box center [394, 260] width 625 height 7
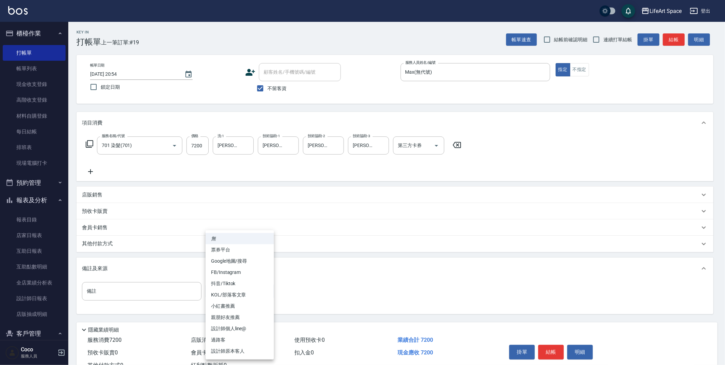
click at [232, 290] on body "LifeArt Space 登出 櫃檯作業 打帳單 帳單列表 現金收支登錄 高階收支登錄 材料自購登錄 每日結帳 排班表 現場電腦打卡 預約管理 預約管理 單…" at bounding box center [362, 194] width 725 height 389
click at [245, 329] on li "設計師個人line@" at bounding box center [240, 328] width 68 height 11
type input "設計師個人line@"
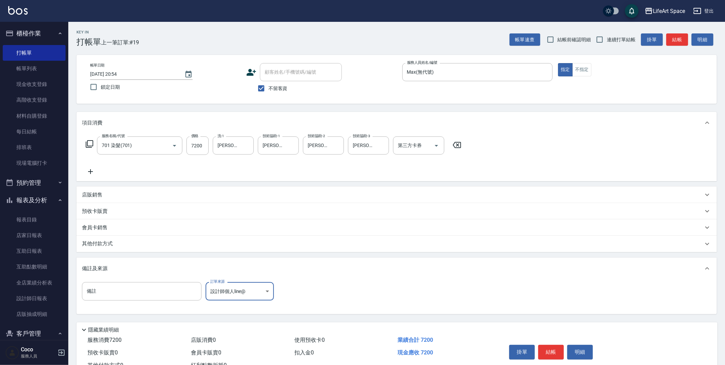
click at [159, 248] on div "其他付款方式" at bounding box center [392, 244] width 621 height 8
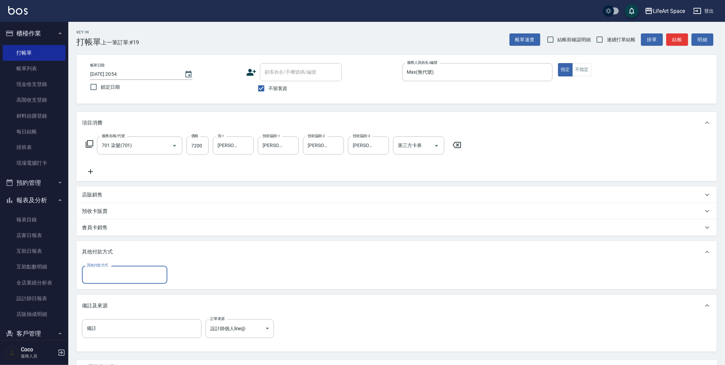
click at [136, 274] on input "其他付款方式" at bounding box center [124, 275] width 79 height 12
click at [126, 306] on span "Linepay" at bounding box center [124, 303] width 85 height 11
type input "Linepay"
type input "7200"
click at [145, 279] on input "Linepay" at bounding box center [119, 275] width 69 height 12
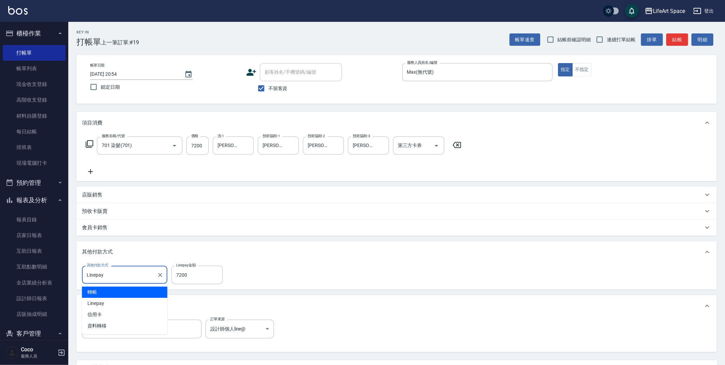
click at [130, 296] on span "轉帳" at bounding box center [124, 292] width 85 height 11
type input "轉帳"
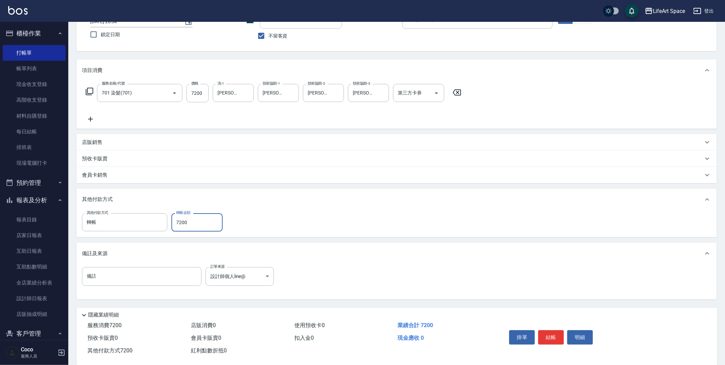
scroll to position [63, 0]
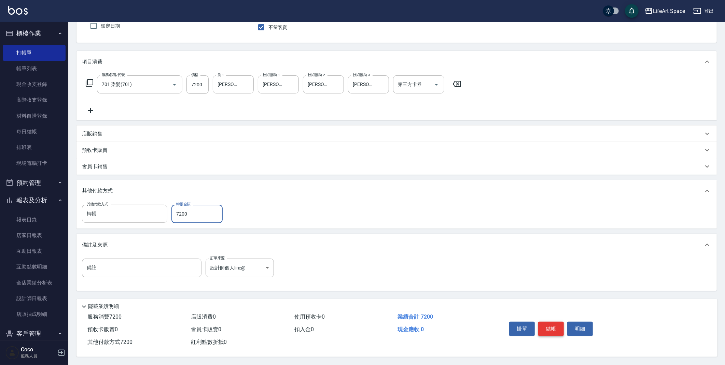
click at [542, 325] on button "結帳" at bounding box center [551, 329] width 26 height 14
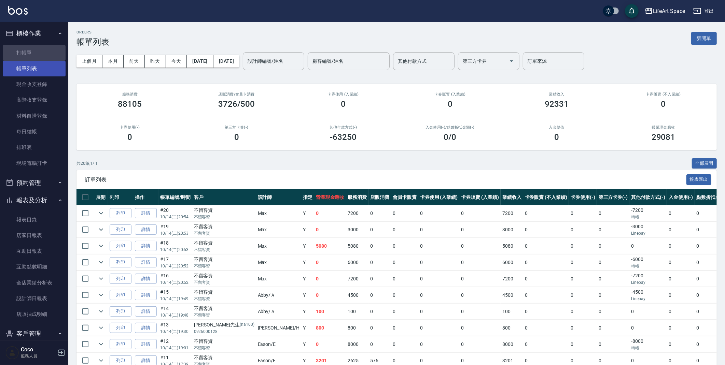
drag, startPoint x: 39, startPoint y: 50, endPoint x: 46, endPoint y: 61, distance: 12.8
click at [39, 50] on link "打帳單" at bounding box center [34, 53] width 63 height 16
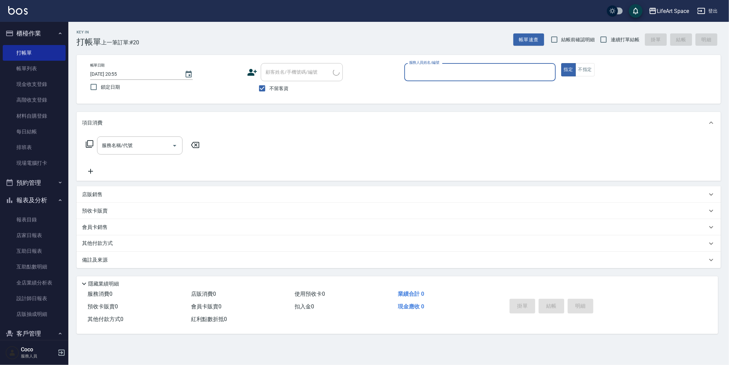
click at [474, 71] on input "服務人員姓名/編號" at bounding box center [479, 72] width 145 height 12
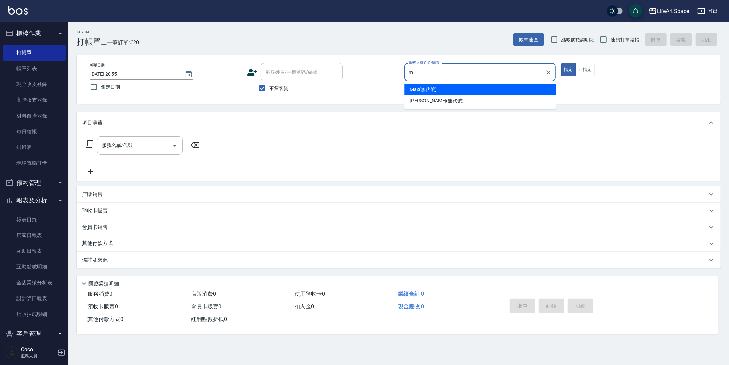
click at [439, 90] on div "Max (無代號)" at bounding box center [479, 89] width 151 height 11
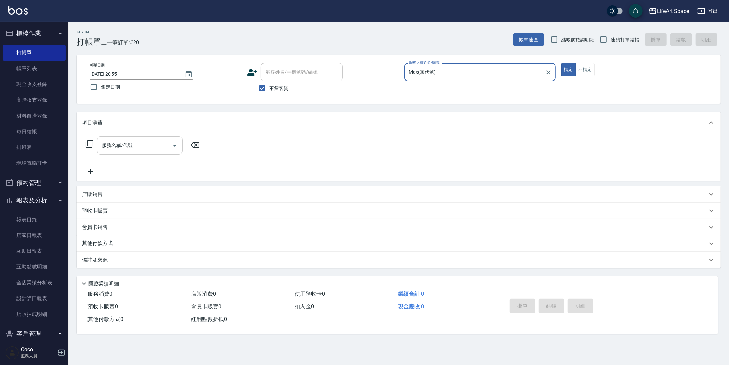
type input "Max(無代號)"
click at [152, 150] on input "服務名稱/代號" at bounding box center [134, 146] width 69 height 12
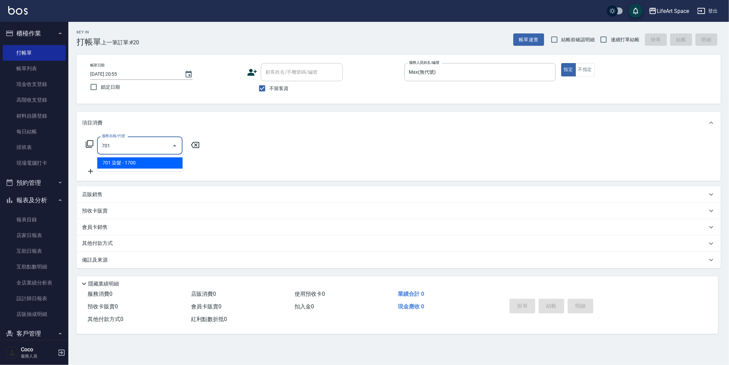
click at [171, 165] on span "701 染髮 - 1700" at bounding box center [139, 162] width 85 height 11
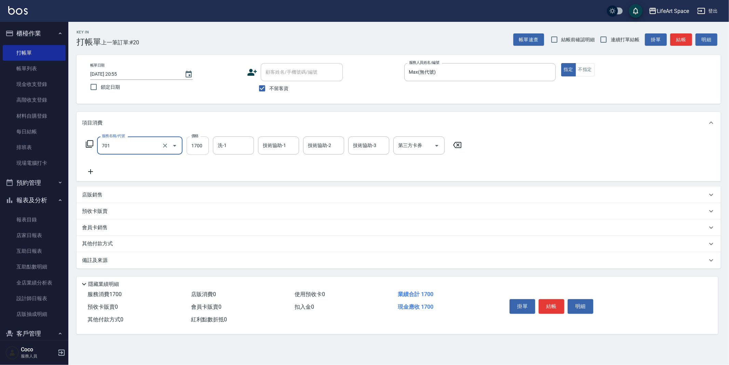
type input "701 染髮(701)"
click at [206, 148] on input "1700" at bounding box center [198, 146] width 22 height 18
type input "7500"
click at [89, 174] on icon at bounding box center [90, 172] width 17 height 8
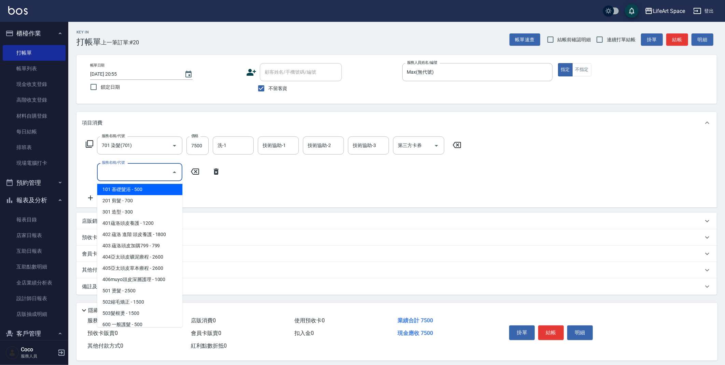
click at [150, 172] on input "服務名稱/代號" at bounding box center [134, 172] width 69 height 12
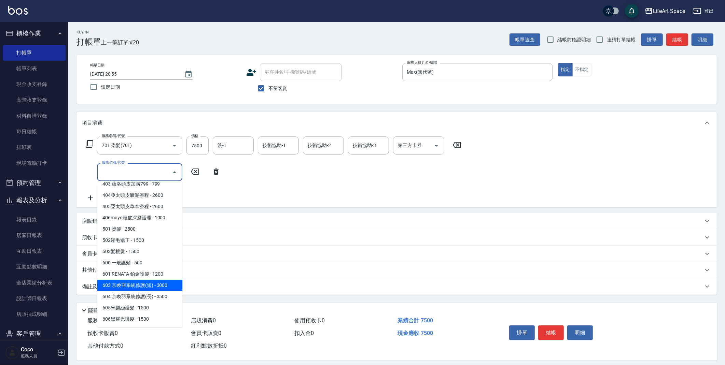
scroll to position [107, 0]
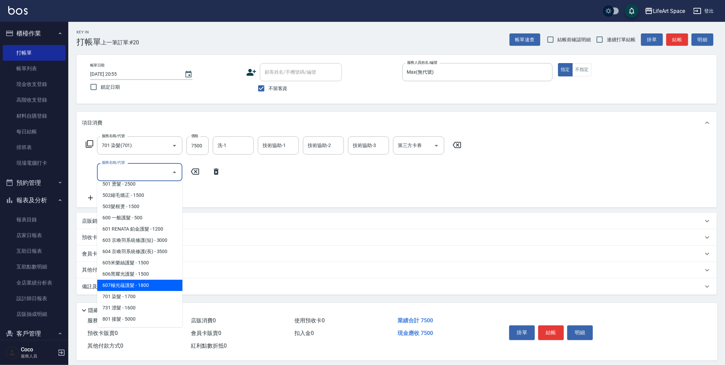
click at [151, 284] on span "607極光蘊護髮 - 1800" at bounding box center [139, 285] width 85 height 11
type input "607極光蘊護髮(607)"
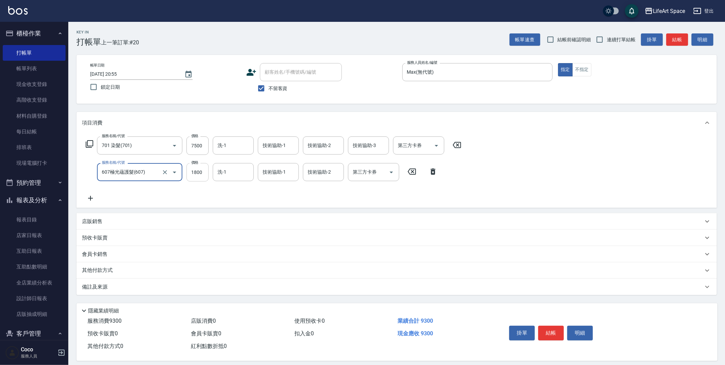
click at [201, 178] on input "1800" at bounding box center [198, 172] width 22 height 18
type input "2200"
click at [275, 147] on div "技術協助-1 技術協助-1" at bounding box center [278, 146] width 41 height 18
click at [284, 190] on span "[PERSON_NAME]阡 (無代號)" at bounding box center [278, 189] width 30 height 14
type input "[PERSON_NAME]阡(無代號)"
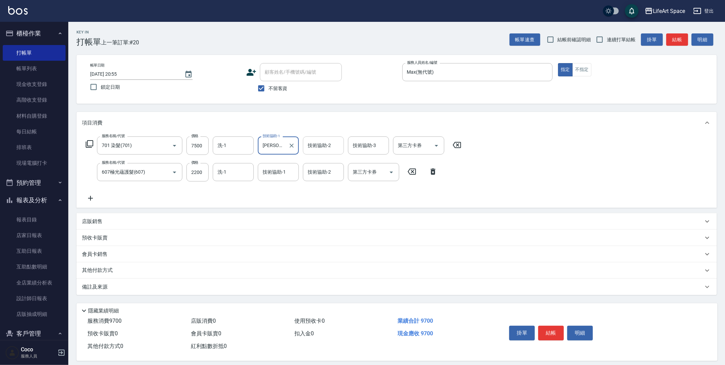
click at [333, 144] on input "技術協助-2" at bounding box center [323, 146] width 35 height 12
click at [316, 185] on span "[PERSON_NAME]阡 (無代號)" at bounding box center [323, 189] width 30 height 14
type input "[PERSON_NAME]阡(無代號)"
click at [363, 146] on div "技術協助-3 技術協助-3" at bounding box center [368, 146] width 41 height 18
drag, startPoint x: 365, startPoint y: 186, endPoint x: 257, endPoint y: 163, distance: 110.7
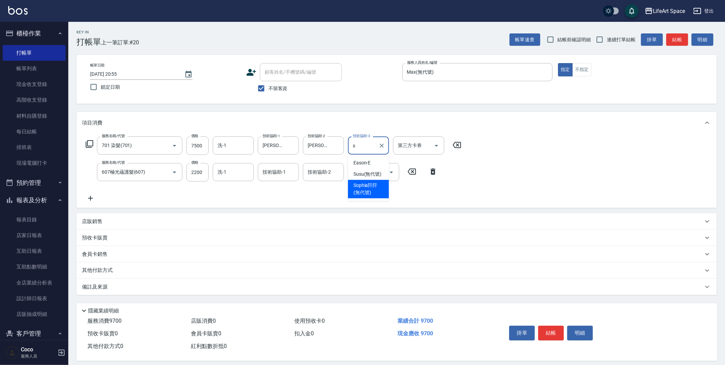
click at [365, 185] on span "[PERSON_NAME]阡 (無代號)" at bounding box center [369, 189] width 30 height 14
type input "[PERSON_NAME]阡(無代號)"
click at [231, 144] on input "洗-1" at bounding box center [233, 146] width 35 height 12
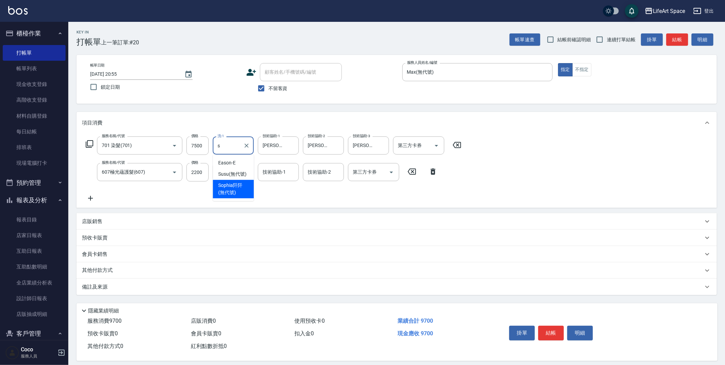
click at [238, 186] on span "[PERSON_NAME]阡 (無代號)" at bounding box center [233, 189] width 30 height 14
type input "[PERSON_NAME]阡(無代號)"
click at [290, 172] on input "技術協助-1" at bounding box center [278, 172] width 35 height 12
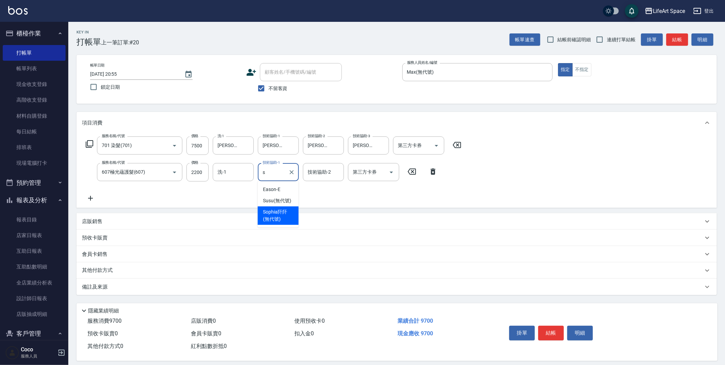
click at [284, 210] on span "[PERSON_NAME]阡 (無代號)" at bounding box center [278, 216] width 30 height 14
click at [327, 180] on div "技術協助-2" at bounding box center [323, 172] width 41 height 18
type input "[PERSON_NAME]阡(無代號)"
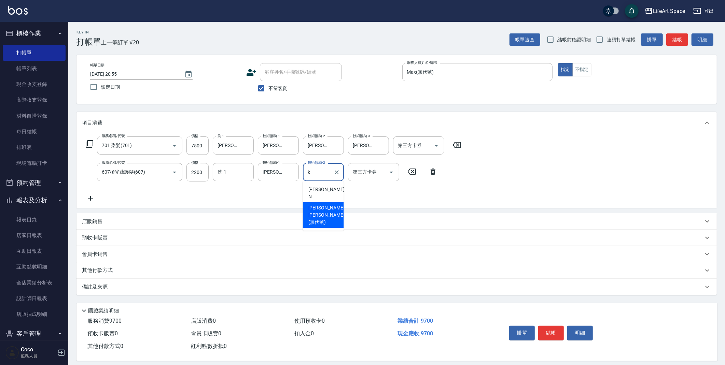
click at [322, 205] on span "[PERSON_NAME] [PERSON_NAME] (無代號)" at bounding box center [326, 216] width 36 height 22
type input "[PERSON_NAME] [PERSON_NAME](無代號)"
click at [231, 174] on input "洗-1" at bounding box center [233, 172] width 35 height 12
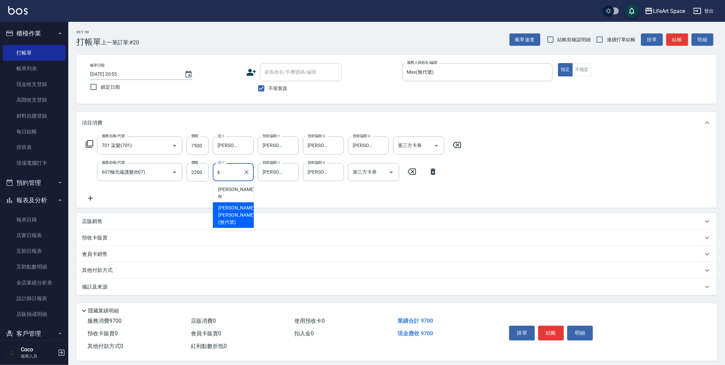
drag, startPoint x: 237, startPoint y: 205, endPoint x: 190, endPoint y: 262, distance: 73.7
click at [237, 205] on span "[PERSON_NAME] [PERSON_NAME] (無代號)" at bounding box center [236, 216] width 36 height 22
type input "[PERSON_NAME] [PERSON_NAME](無代號)"
click at [186, 291] on div "備註及來源" at bounding box center [397, 287] width 640 height 16
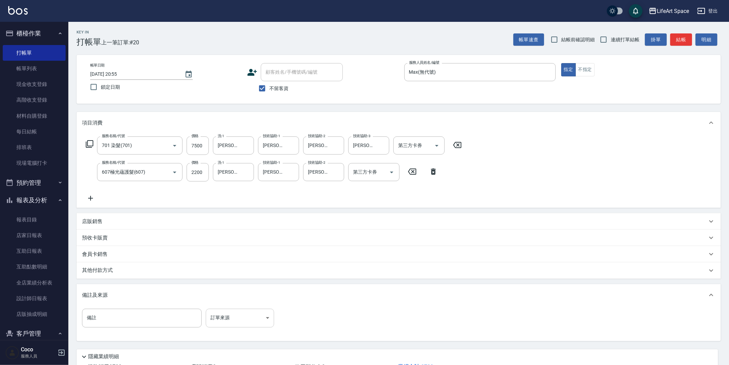
click at [233, 316] on body "LifeArt Space 登出 櫃檯作業 打帳單 帳單列表 現金收支登錄 高階收支登錄 材料自購登錄 每日結帳 排班表 現場電腦打卡 預約管理 預約管理 單…" at bounding box center [364, 208] width 729 height 416
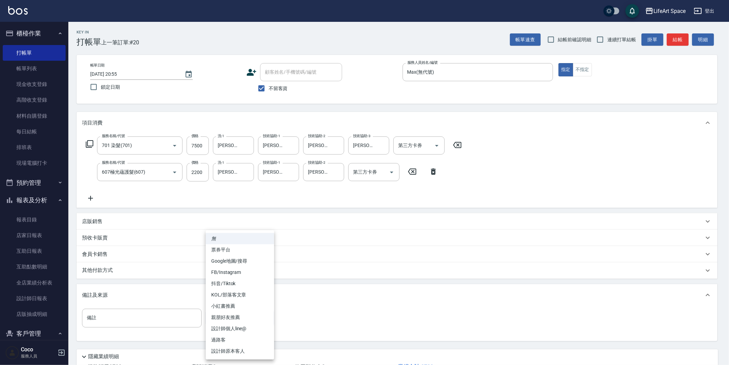
click at [243, 330] on li "設計師個人line@" at bounding box center [240, 328] width 68 height 11
type input "設計師個人line@"
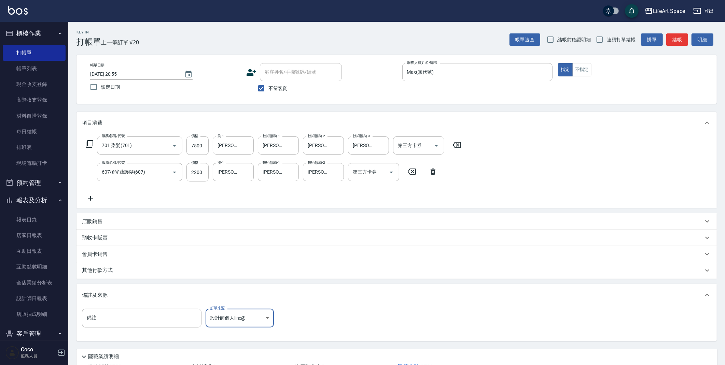
click at [172, 272] on div "其他付款方式" at bounding box center [392, 271] width 621 height 8
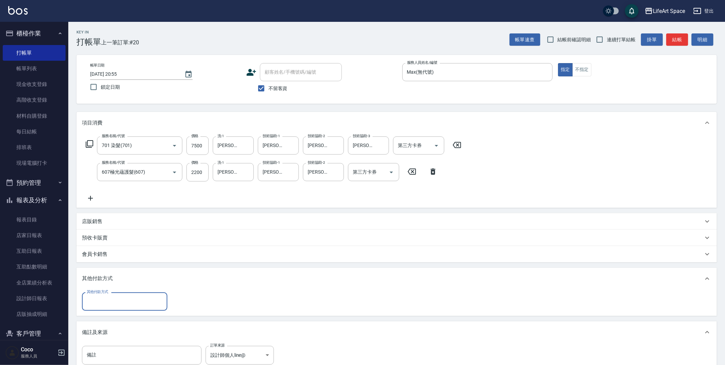
scroll to position [0, 0]
click at [114, 304] on input "其他付款方式" at bounding box center [124, 302] width 79 height 12
drag, startPoint x: 118, startPoint y: 336, endPoint x: 132, endPoint y: 333, distance: 14.3
click at [118, 336] on span "信用卡" at bounding box center [124, 341] width 85 height 11
type input "信用卡"
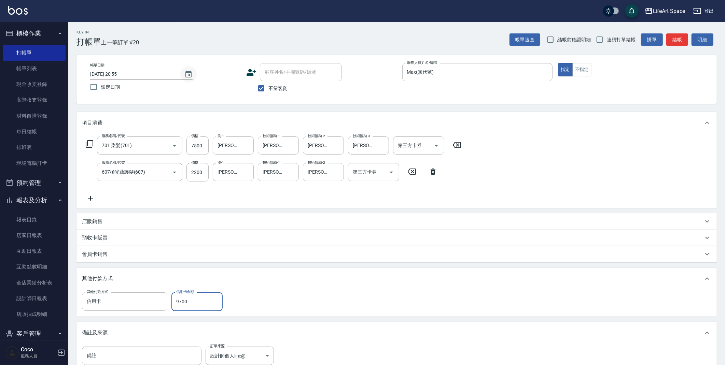
type input "9700"
click at [192, 77] on icon "Choose date, selected date is 2025-10-14" at bounding box center [188, 74] width 8 height 8
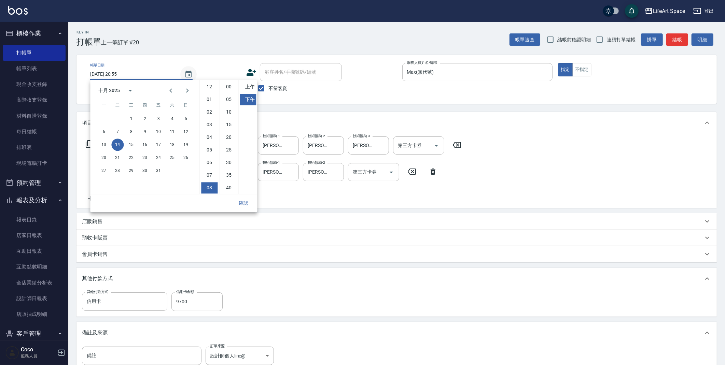
scroll to position [38, 0]
click at [129, 147] on button "15" at bounding box center [131, 145] width 12 height 12
type input "[DATE] 20:55"
click at [246, 199] on button "確認" at bounding box center [244, 203] width 22 height 13
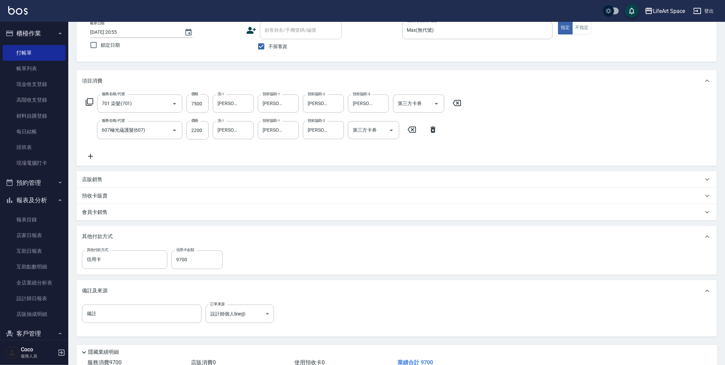
scroll to position [90, 0]
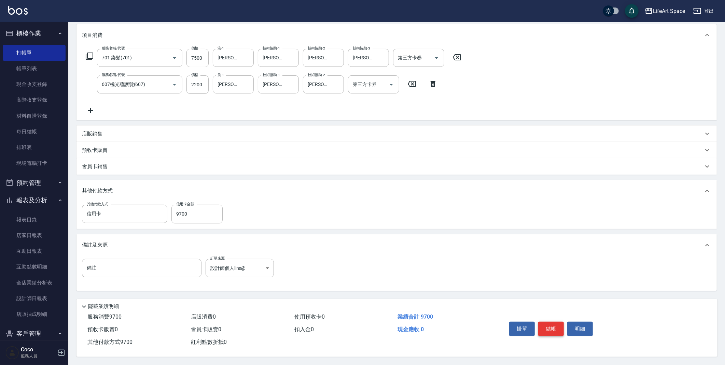
click at [553, 319] on div "掛單 結帳 明細" at bounding box center [551, 330] width 89 height 22
click at [554, 324] on button "結帳" at bounding box center [551, 329] width 26 height 14
